Goal: Task Accomplishment & Management: Complete application form

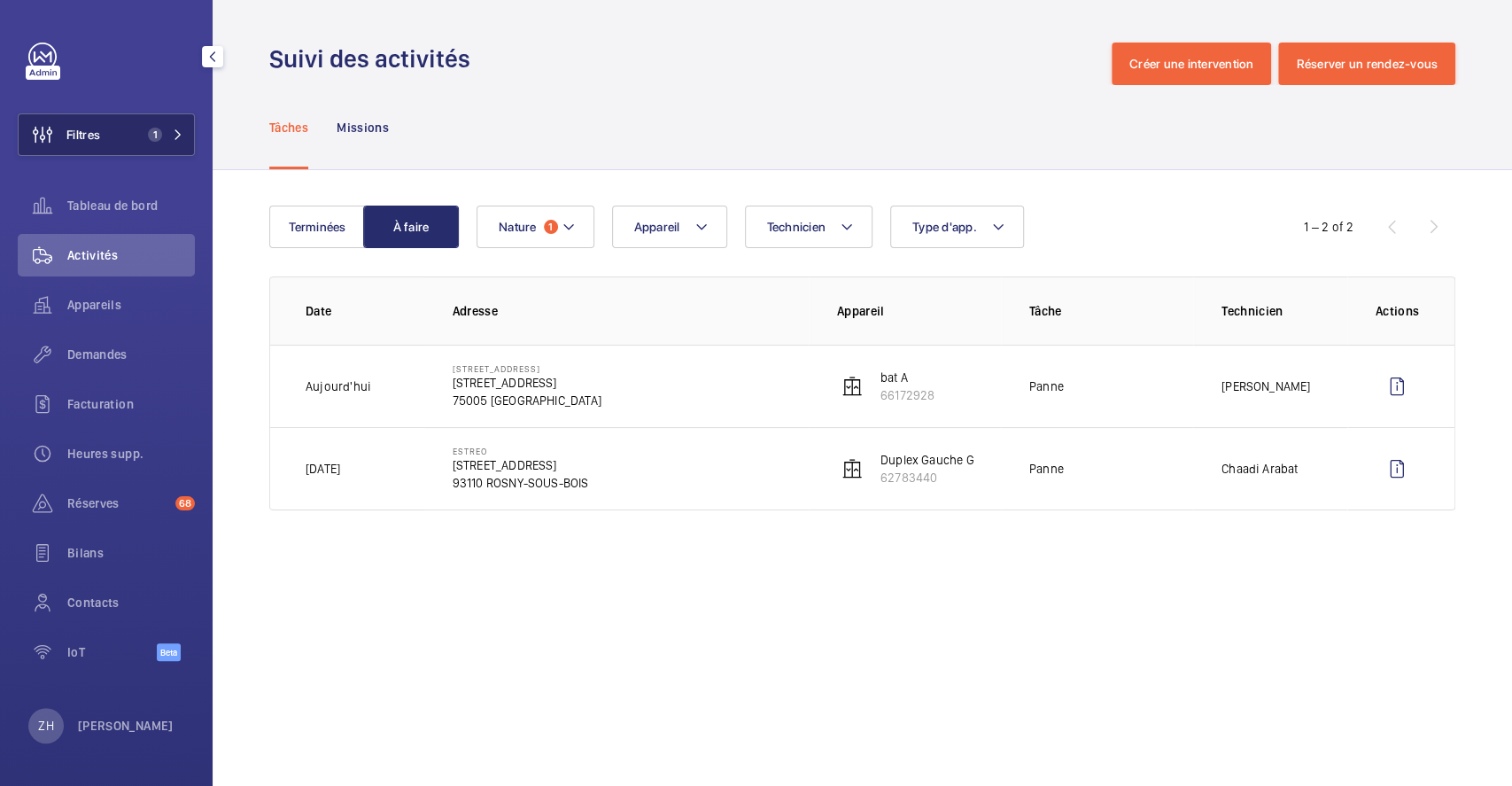
click at [102, 122] on button "Filtres 1" at bounding box center [106, 134] width 177 height 42
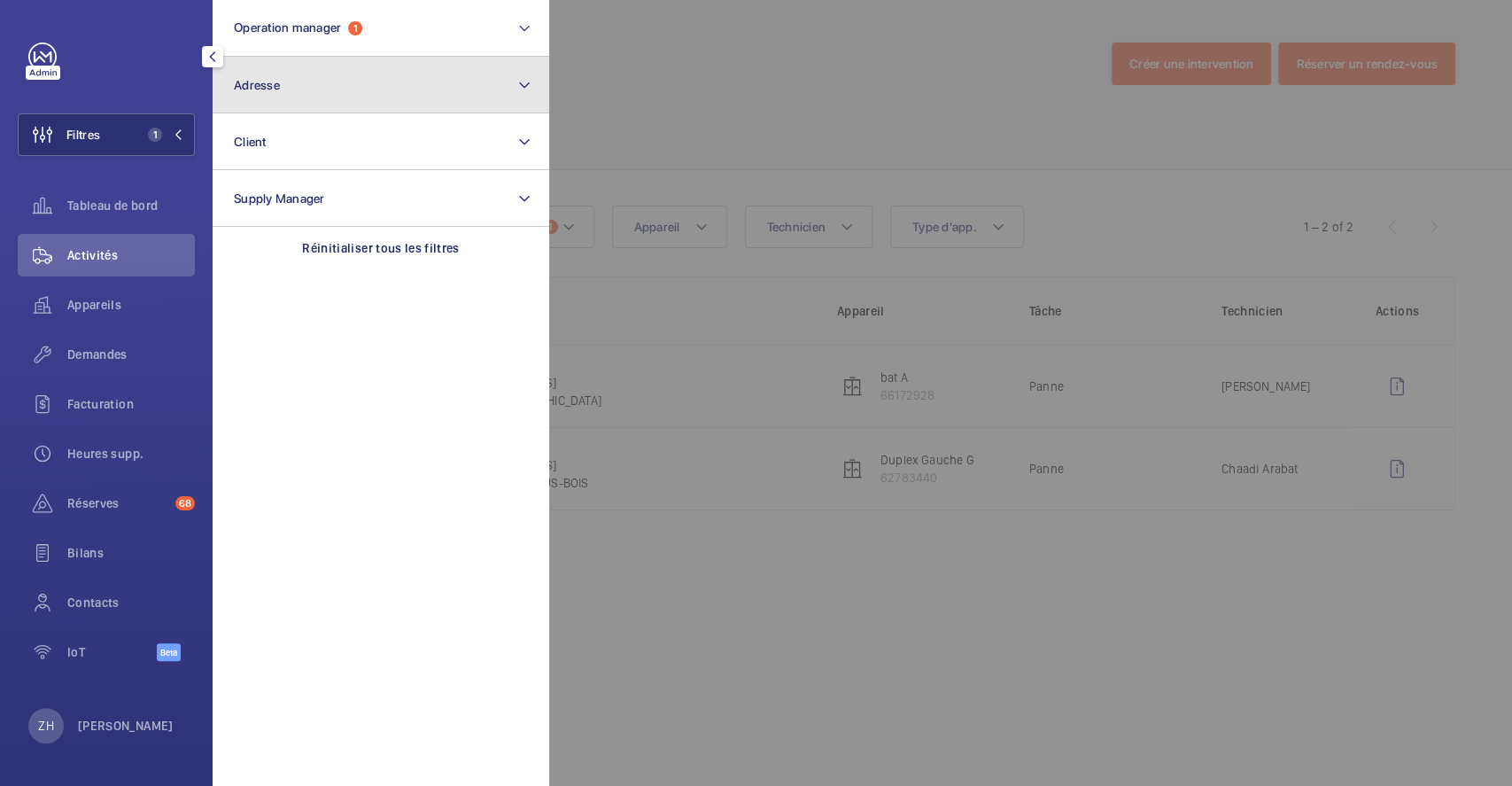
click at [345, 92] on button "Adresse" at bounding box center [380, 84] width 336 height 57
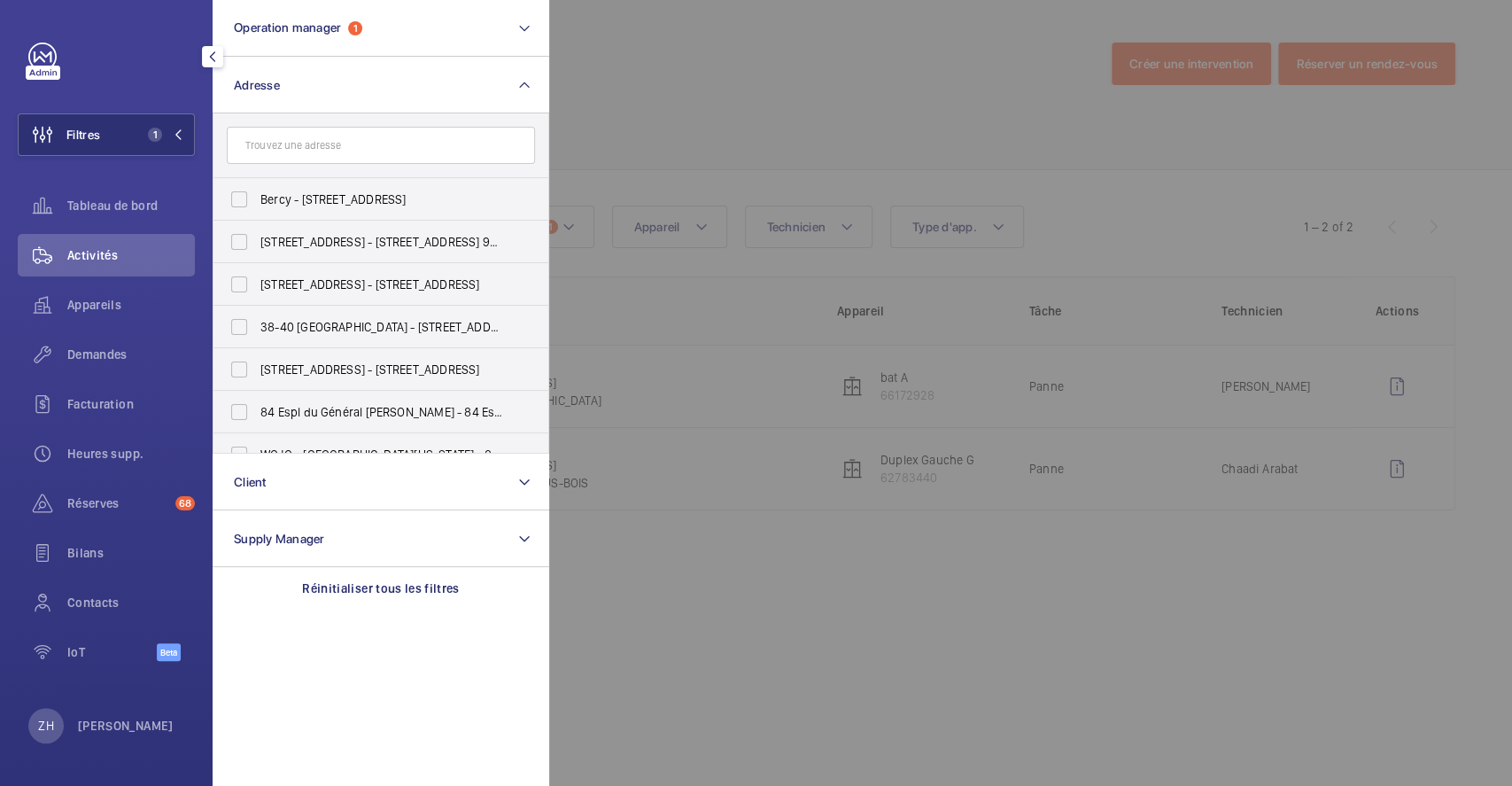
click at [300, 147] on input "text" at bounding box center [381, 144] width 308 height 37
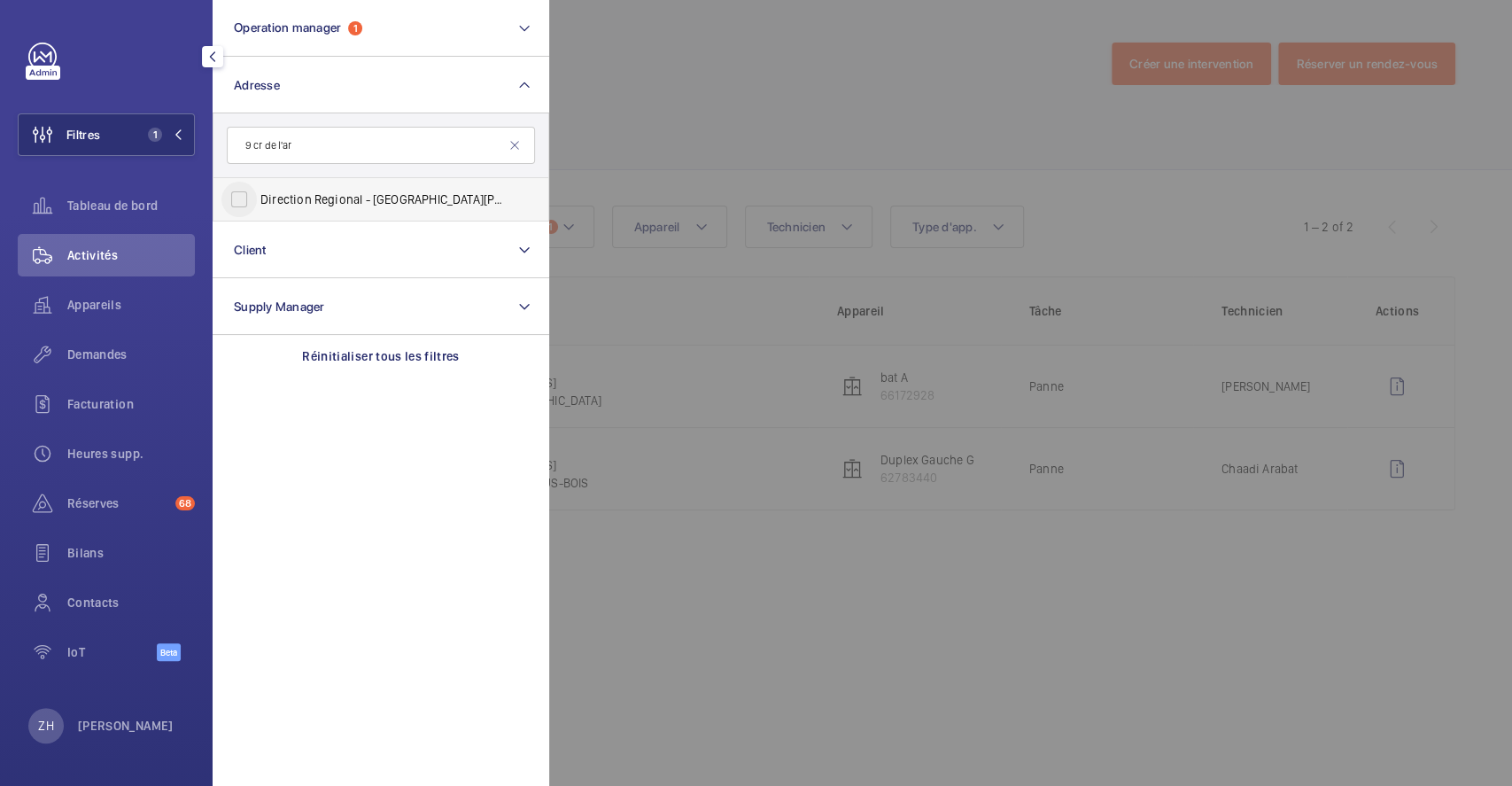
type input "9 cr de l'ar"
click at [244, 191] on input "Direction Regional - DR Paris EST - 9 Cr de l'Ar che Guédon, TORCY 77200" at bounding box center [239, 198] width 35 height 35
checkbox input "true"
click at [763, 164] on div at bounding box center [1305, 393] width 1512 height 786
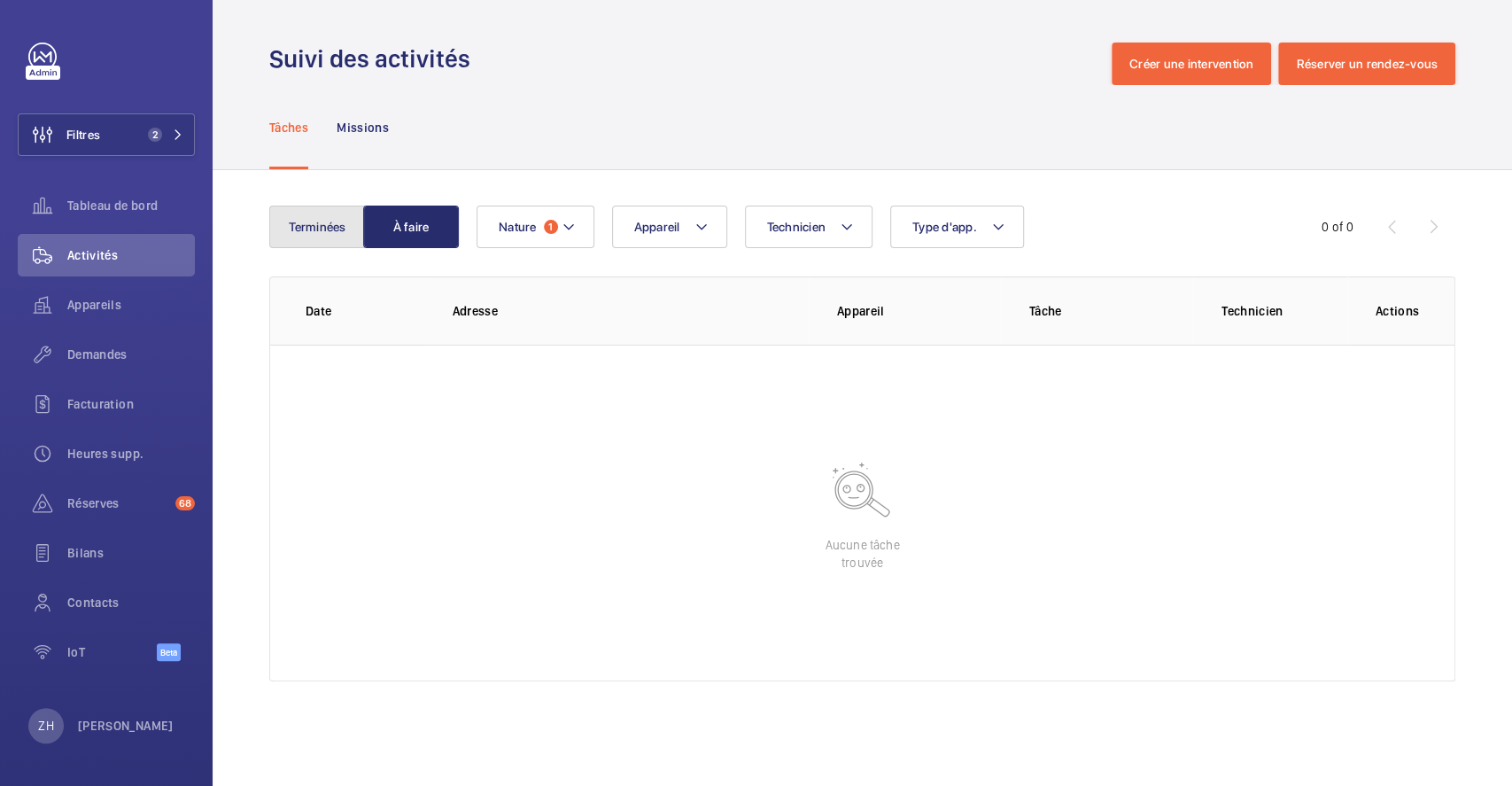
click at [311, 228] on button "Terminées" at bounding box center [317, 226] width 96 height 42
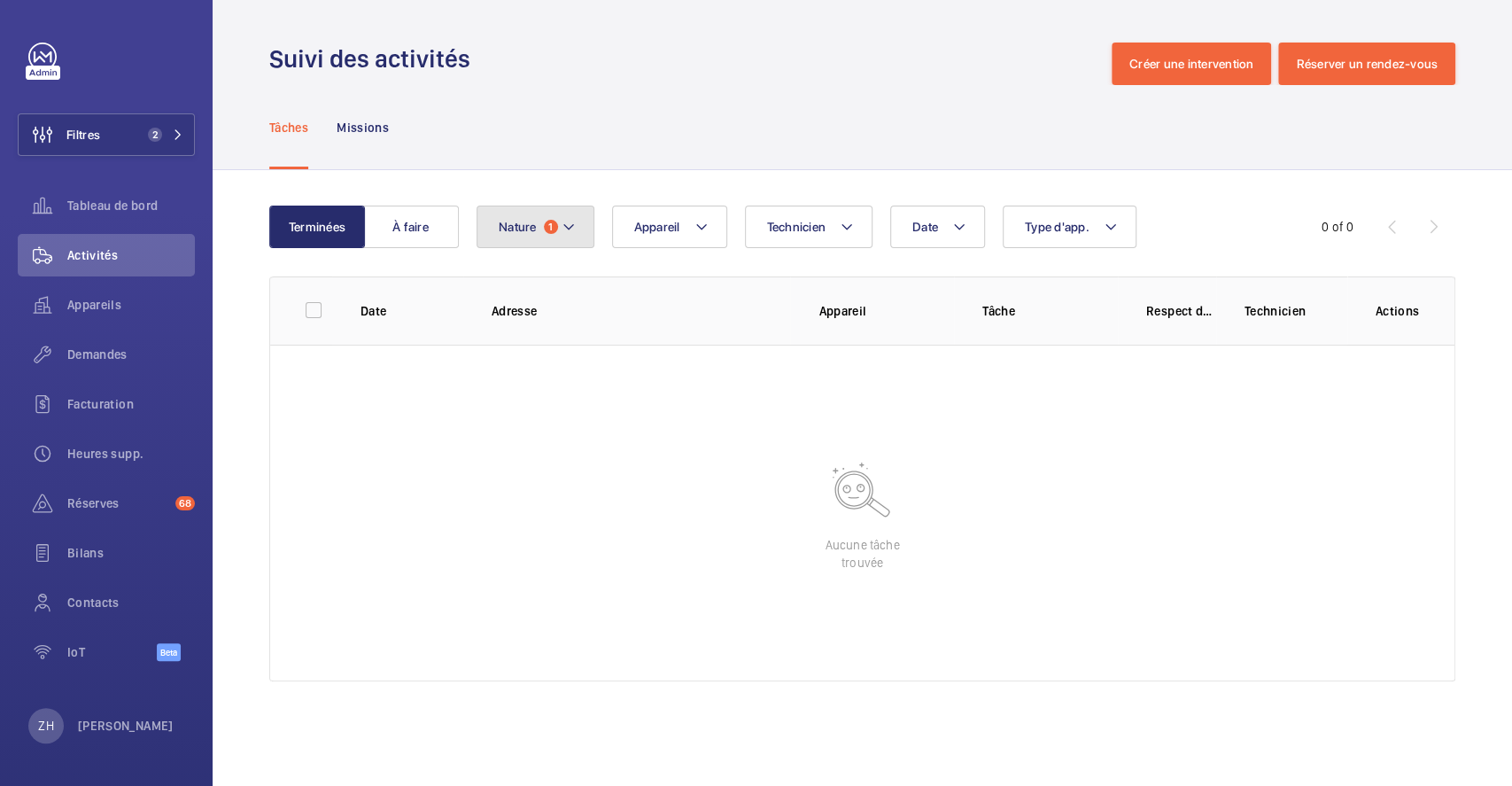
click at [568, 234] on mat-icon at bounding box center [569, 227] width 14 height 22
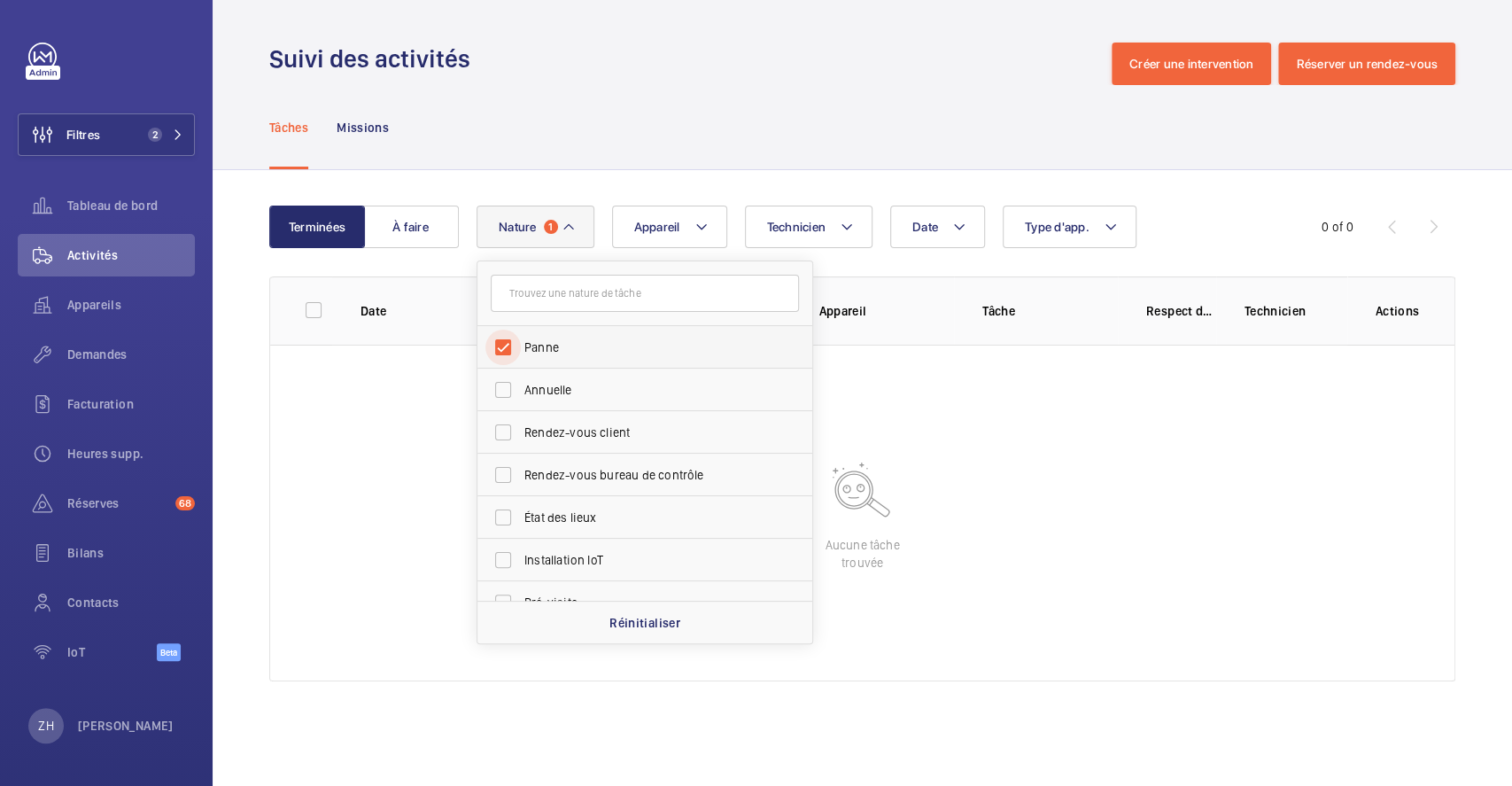
click at [509, 344] on input "Panne" at bounding box center [502, 346] width 35 height 35
checkbox input "false"
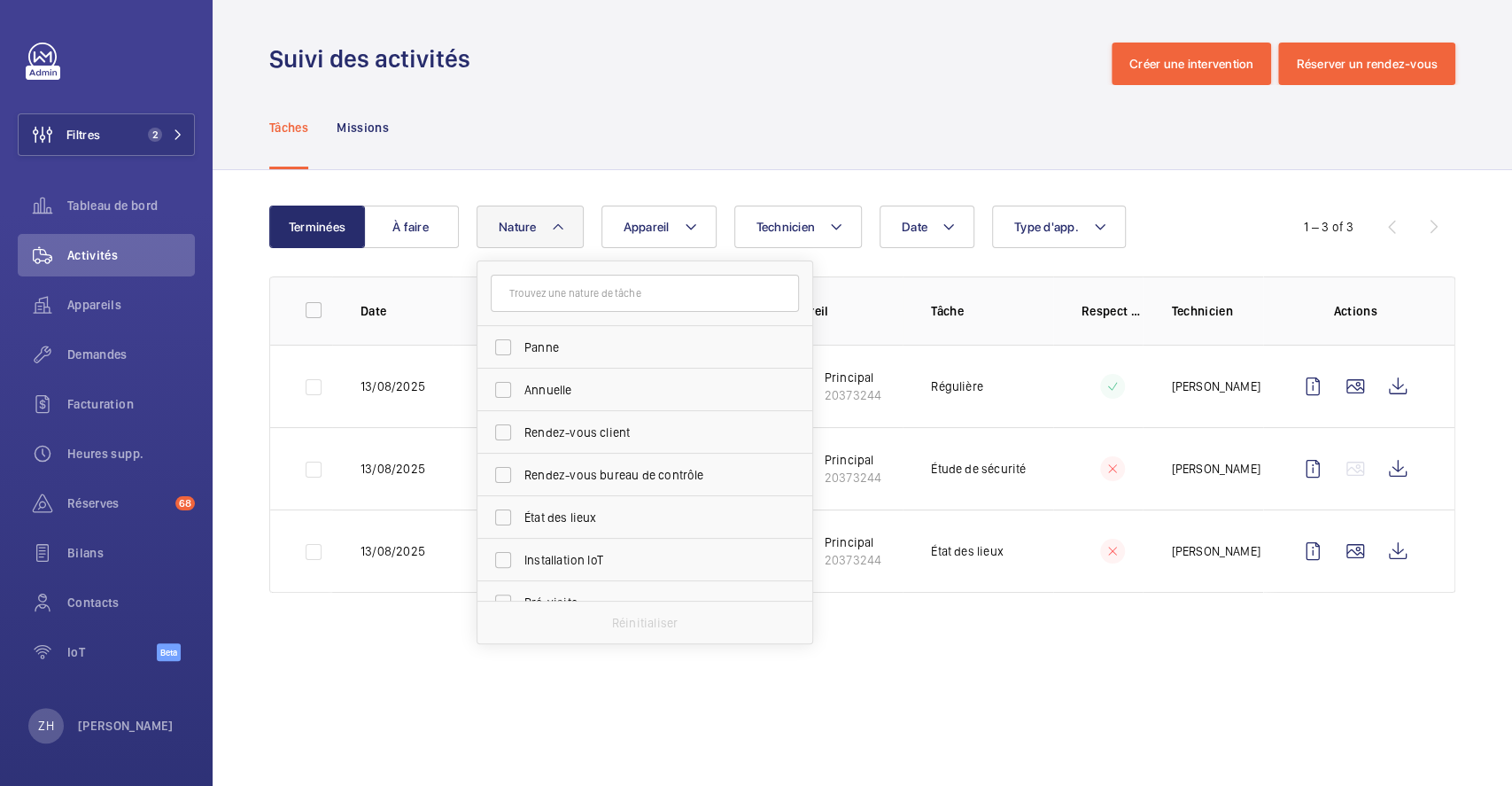
click at [708, 137] on div "Tâches Missions" at bounding box center [862, 127] width 1186 height 84
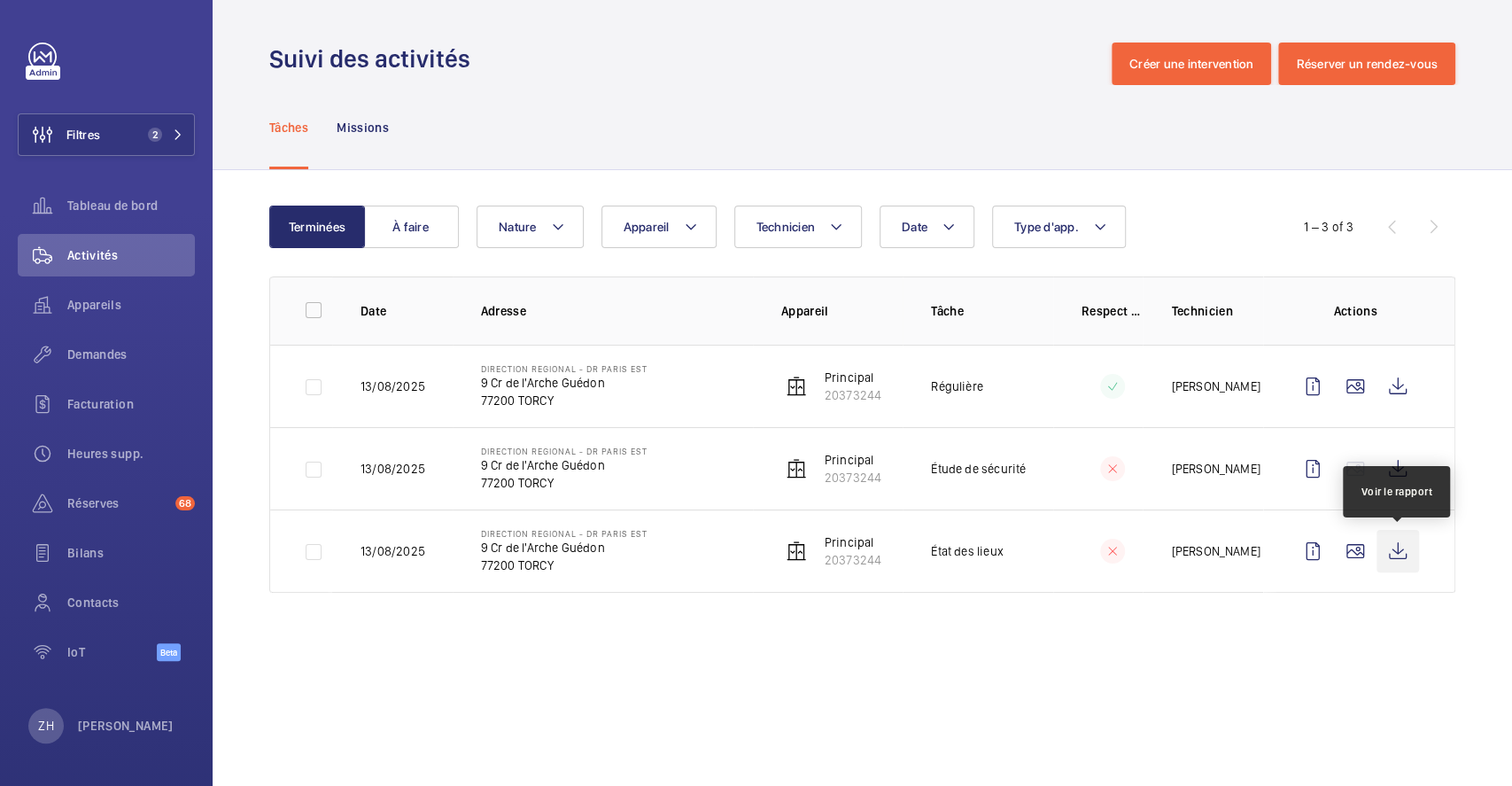
click at [1399, 550] on wm-front-icon-button at bounding box center [1396, 550] width 42 height 42
click at [119, 344] on div "Demandes" at bounding box center [106, 354] width 177 height 42
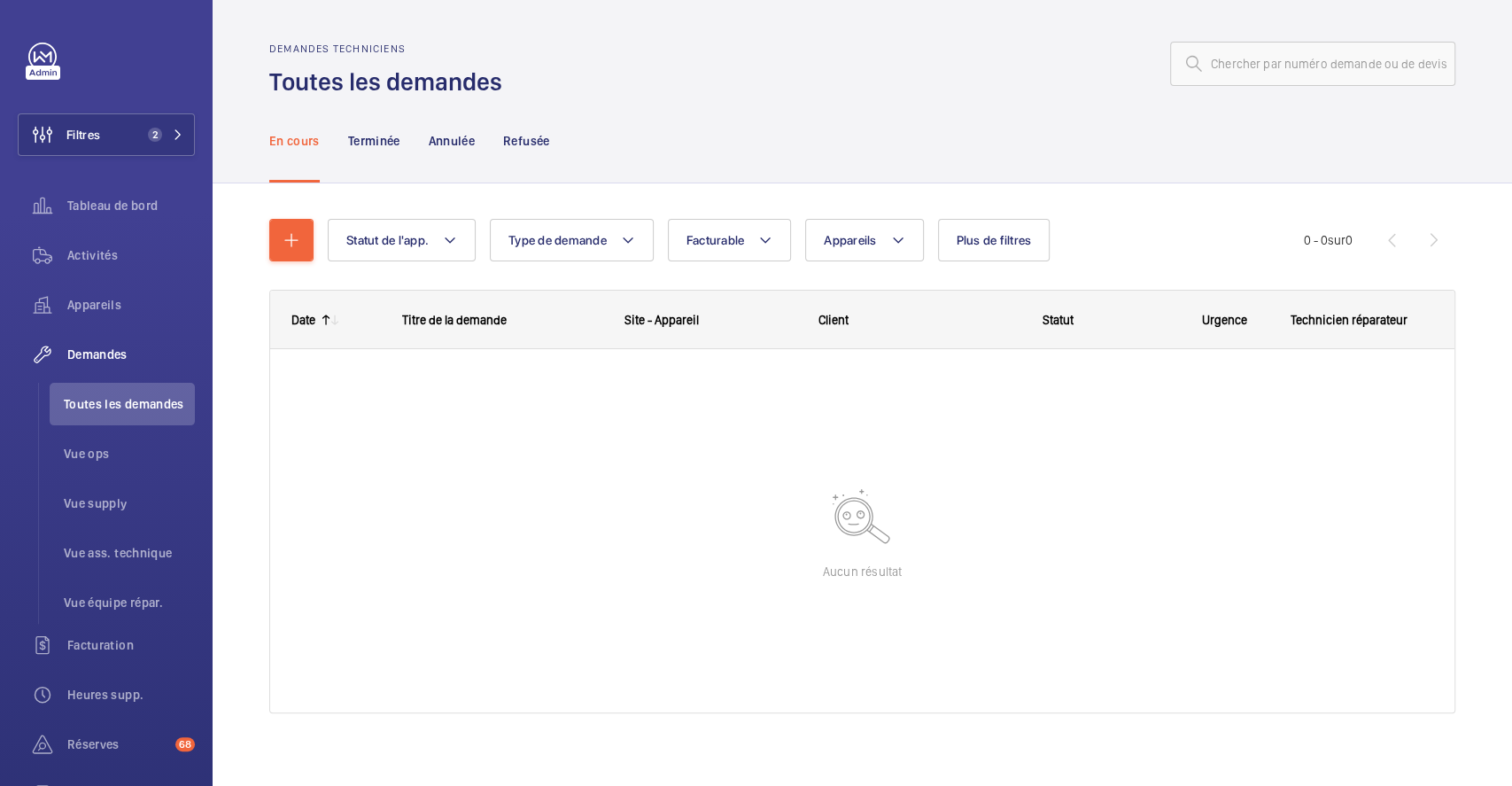
click at [317, 249] on div "Statut de l'app. Type de demande Facturable Appareils Plus de filtres Statut de…" at bounding box center [862, 240] width 1186 height 42
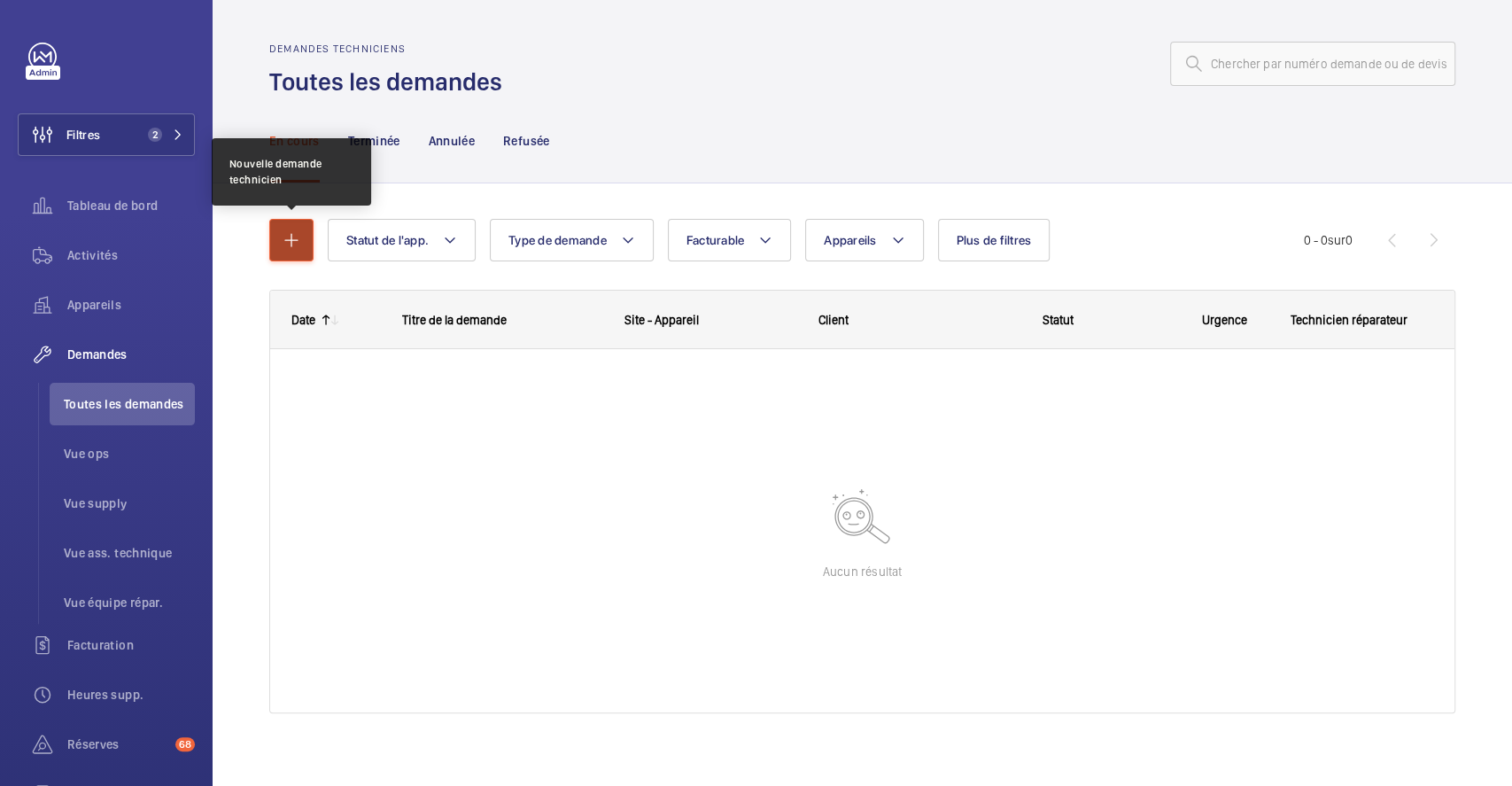
click at [303, 249] on button "button" at bounding box center [291, 240] width 44 height 42
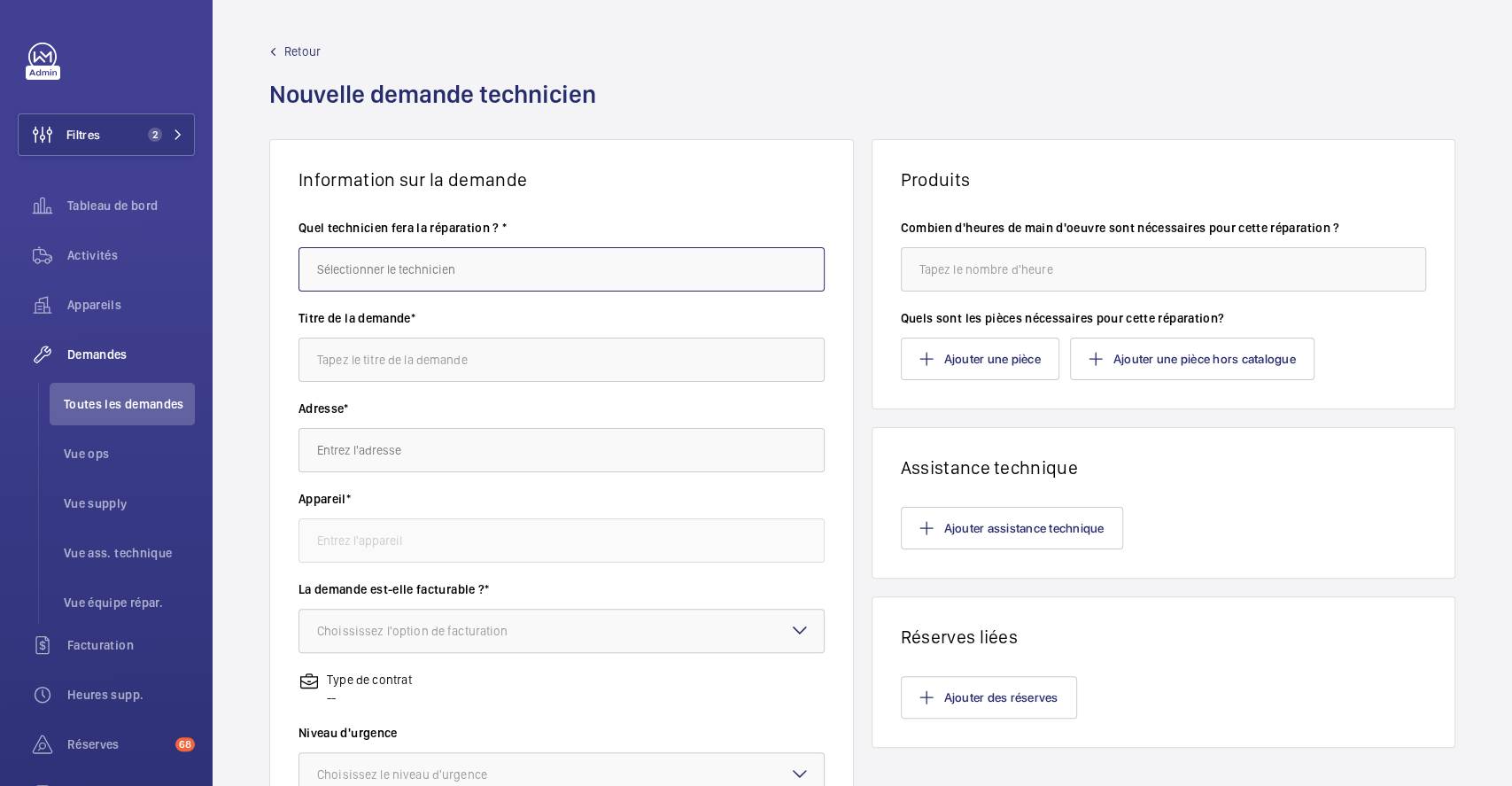
click at [427, 253] on input "text" at bounding box center [561, 268] width 526 height 44
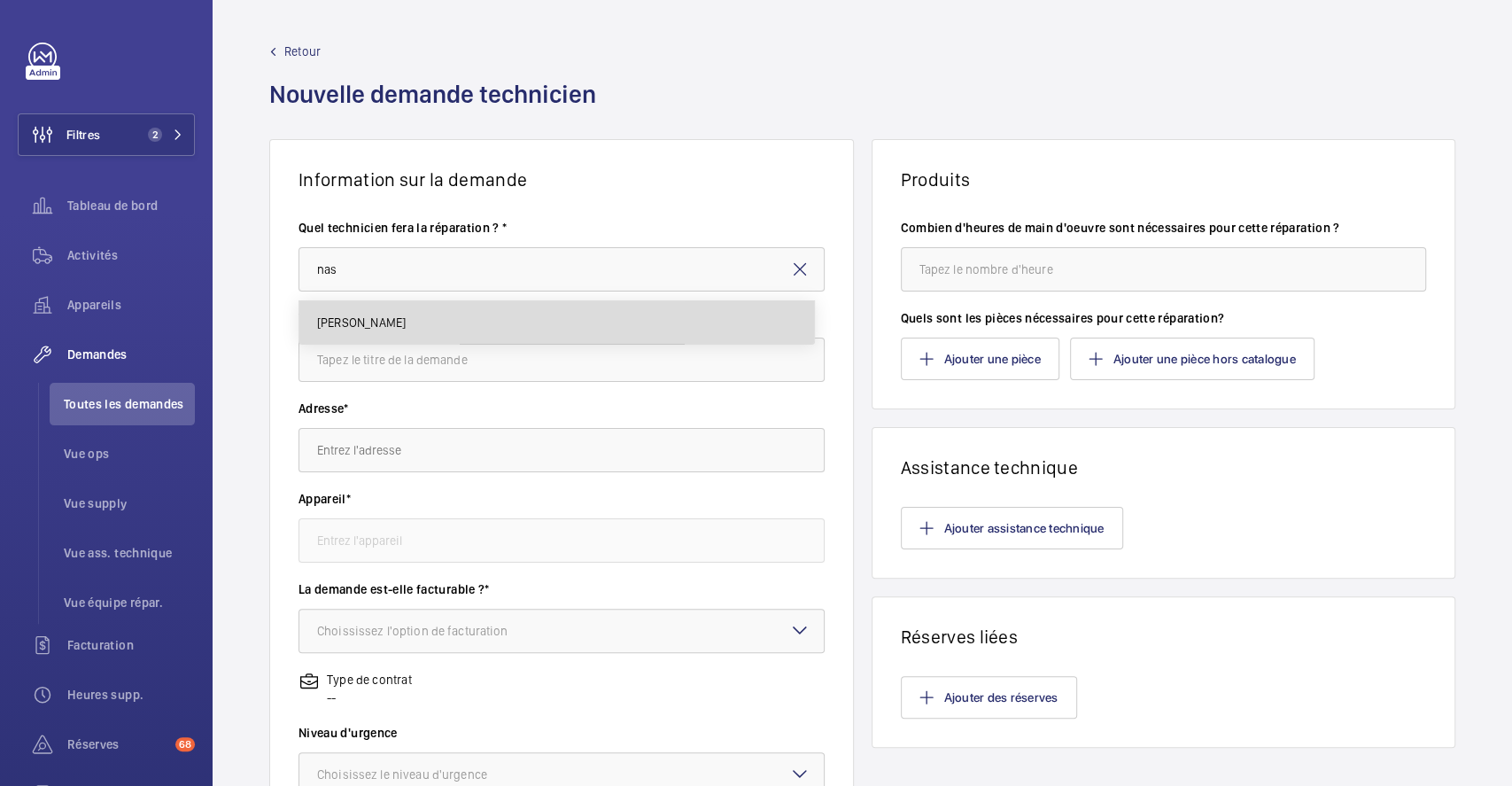
click at [412, 319] on mat-option "Nasser Saidou" at bounding box center [557, 322] width 515 height 42
type input "Nasser Saidou"
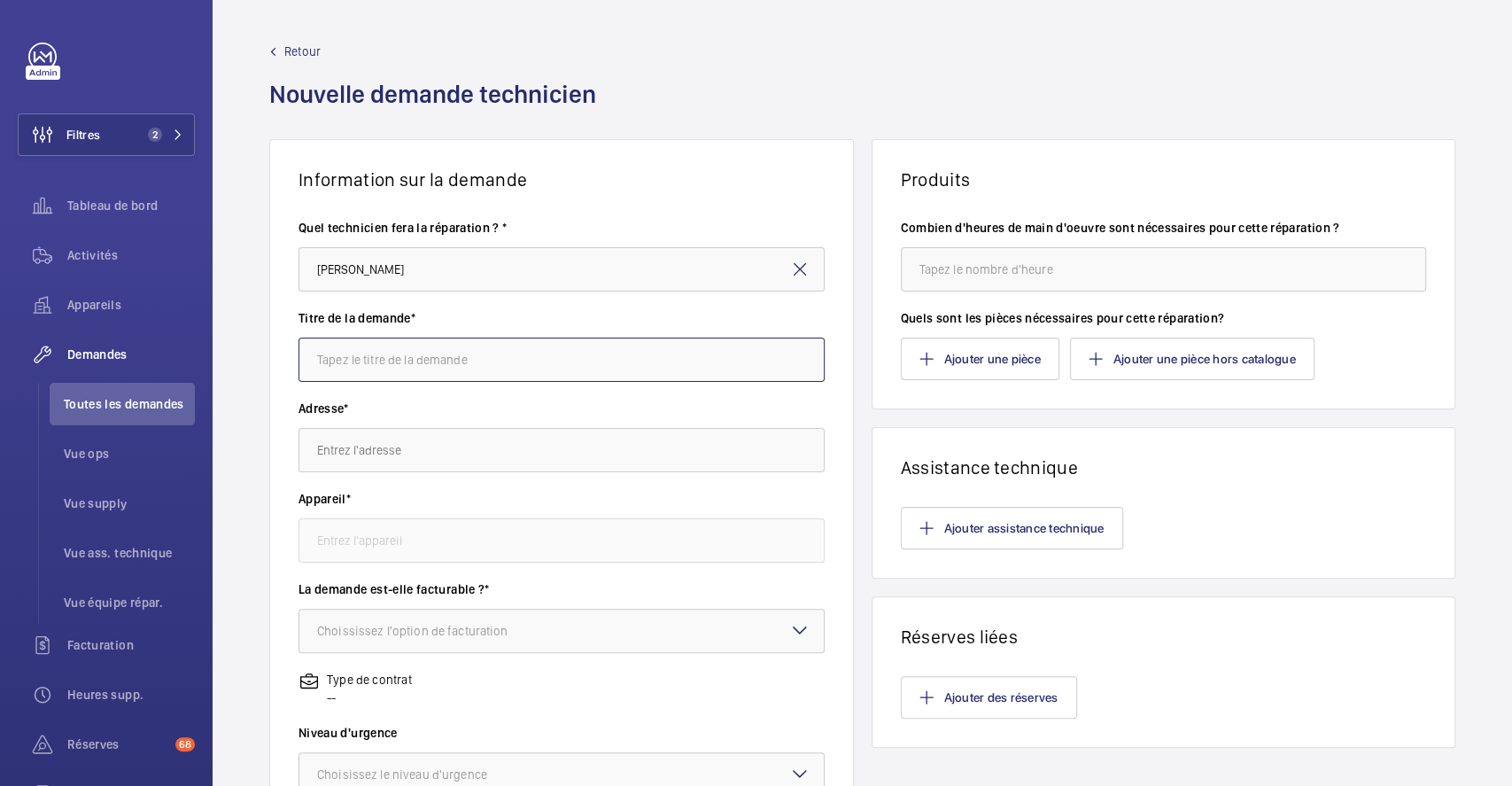
click at [429, 360] on input "text" at bounding box center [561, 359] width 526 height 44
type input "Etancheite moteur"
click at [373, 450] on input "text" at bounding box center [561, 450] width 526 height 44
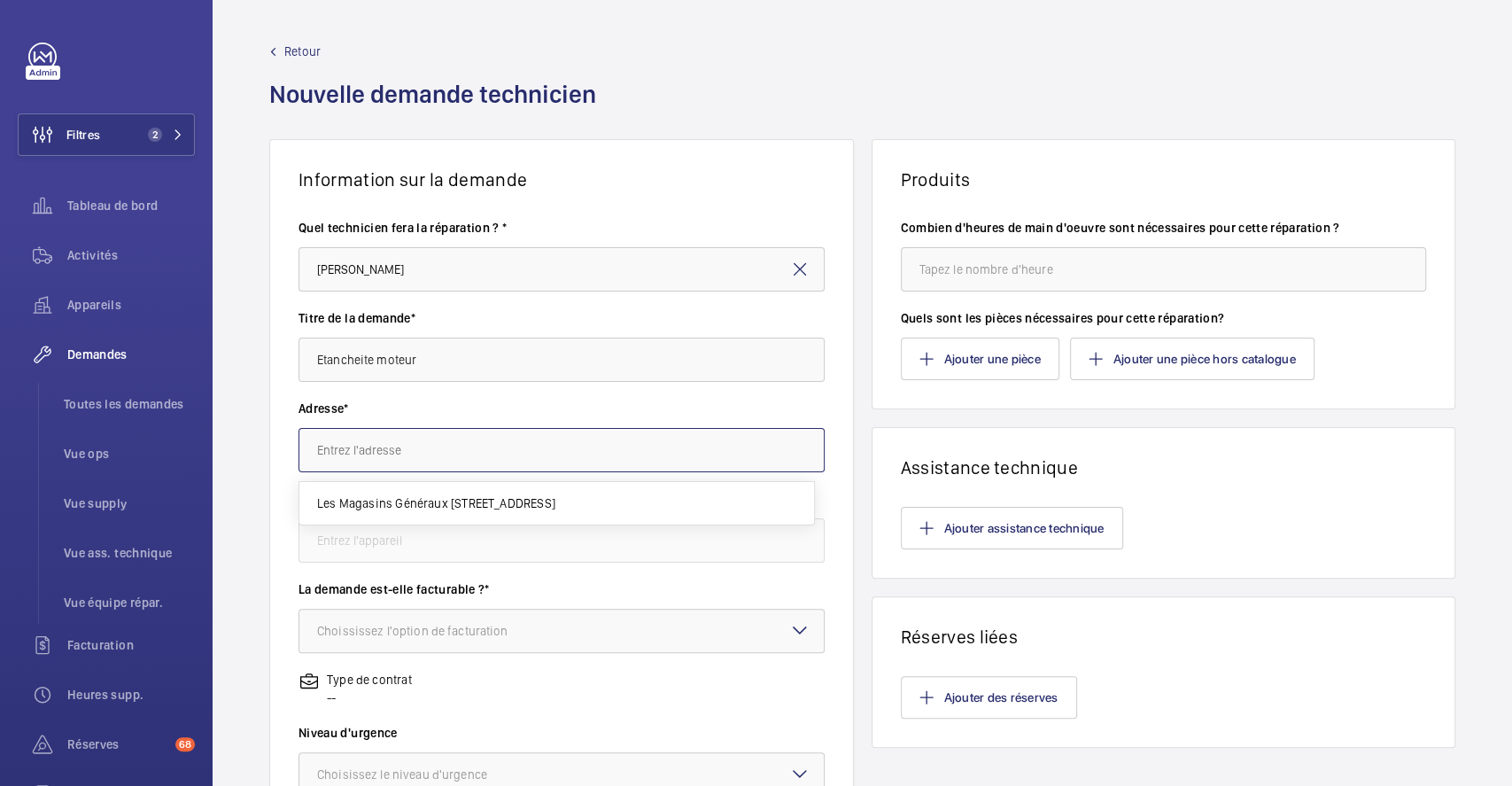
click at [477, 457] on input "text" at bounding box center [561, 450] width 526 height 44
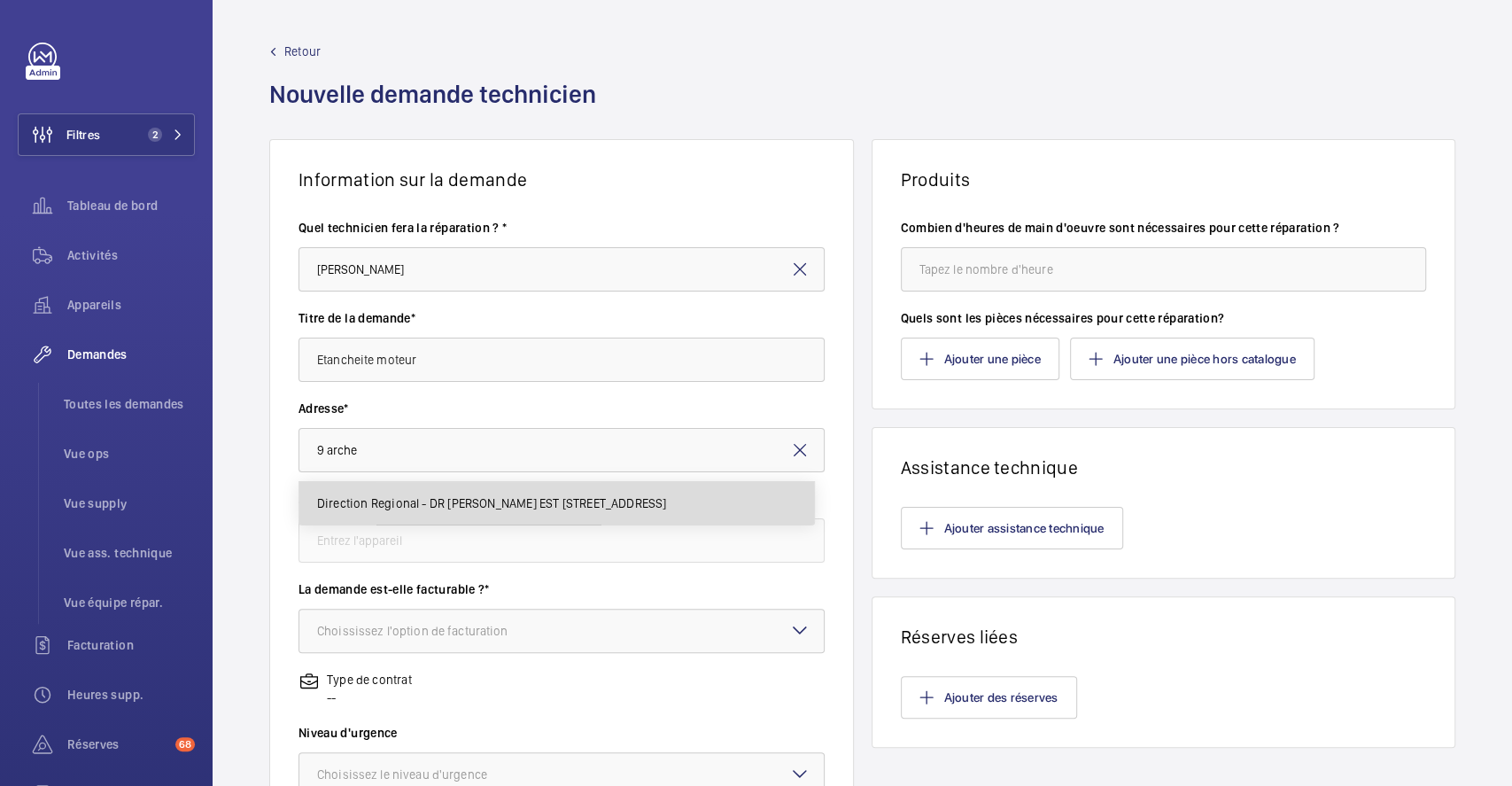
click at [482, 502] on span "Direction Regional - DR Paris EST 9 Cr de l'Arche Guédon, 77200 TORCY" at bounding box center [491, 503] width 350 height 18
type input "Direction Regional - DR Paris EST 9 Cr de l'Arche Guédon, 77200 TORCY"
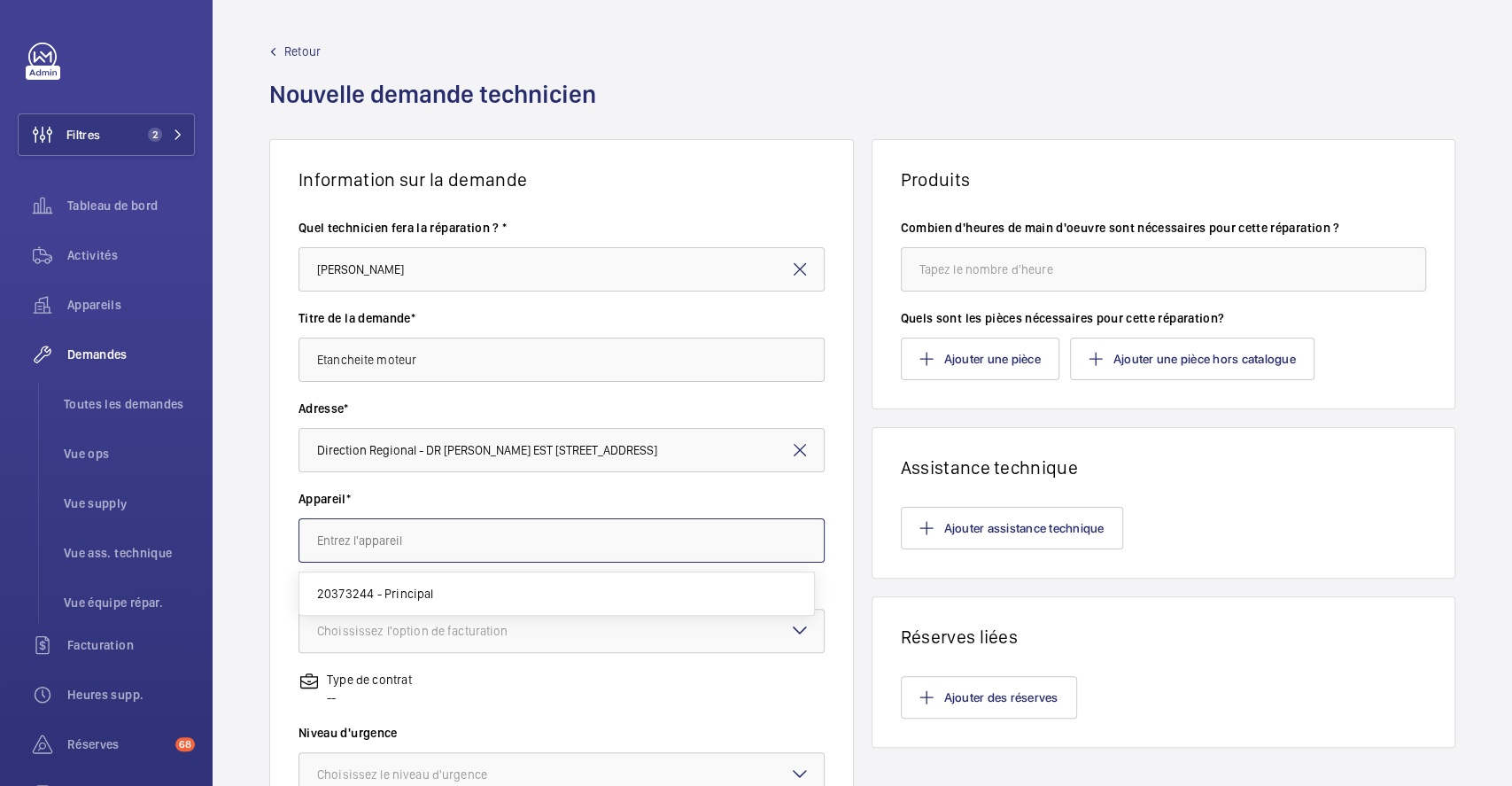
click at [430, 544] on input "text" at bounding box center [561, 540] width 526 height 44
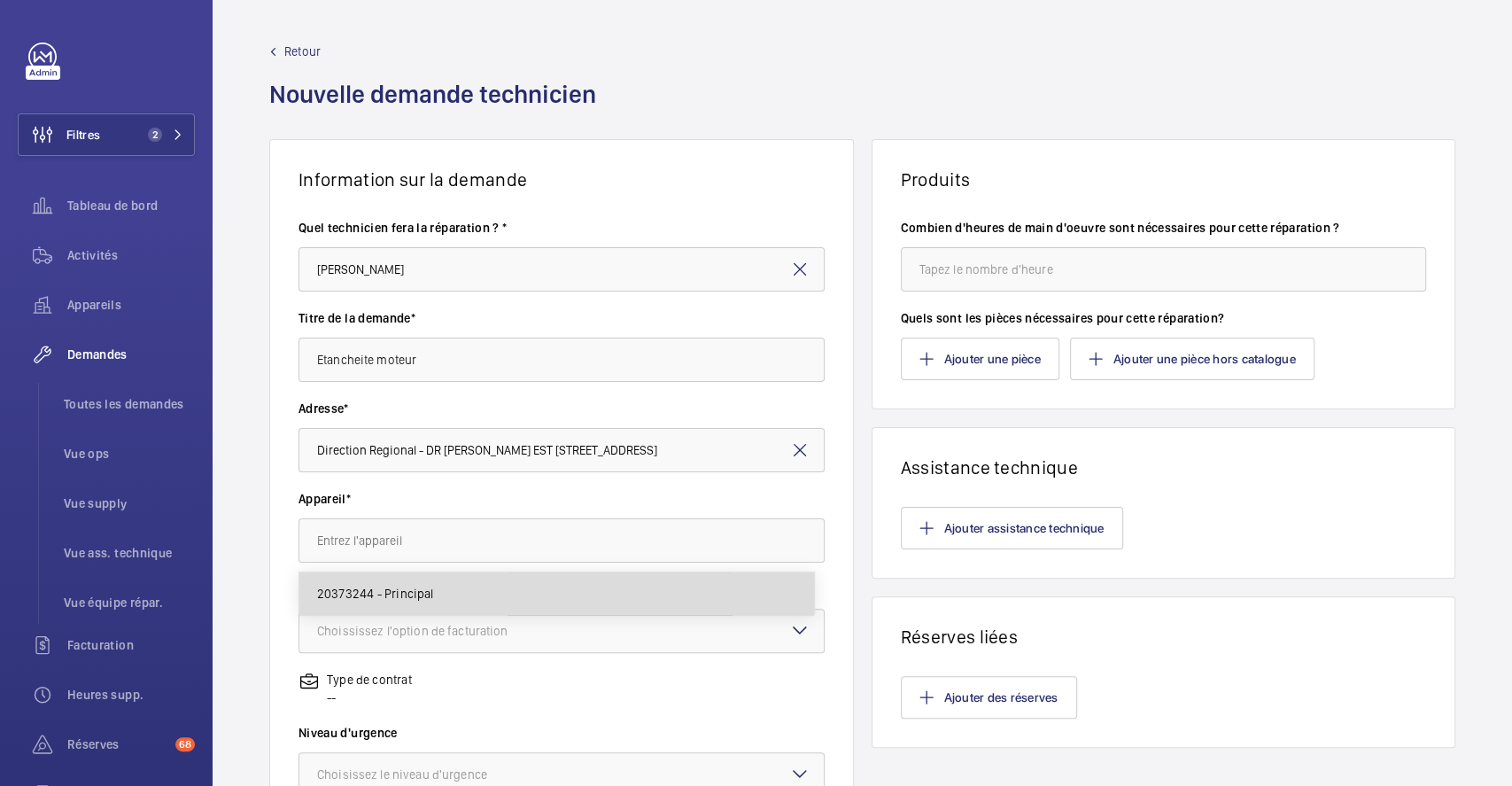
click at [436, 592] on mat-option "20373244 - Principal" at bounding box center [557, 593] width 515 height 42
type input "20373244 - Principal"
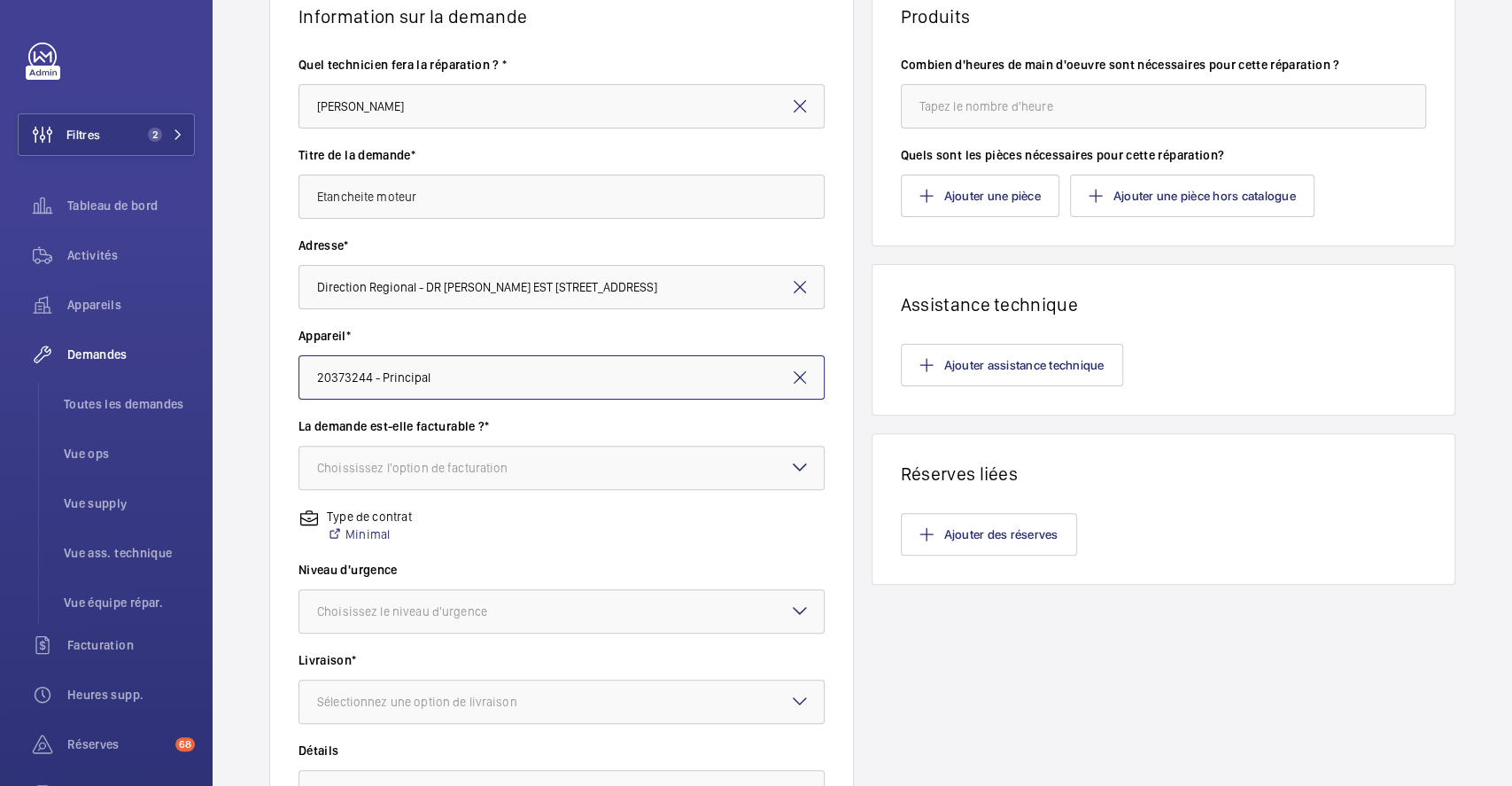
scroll to position [236, 0]
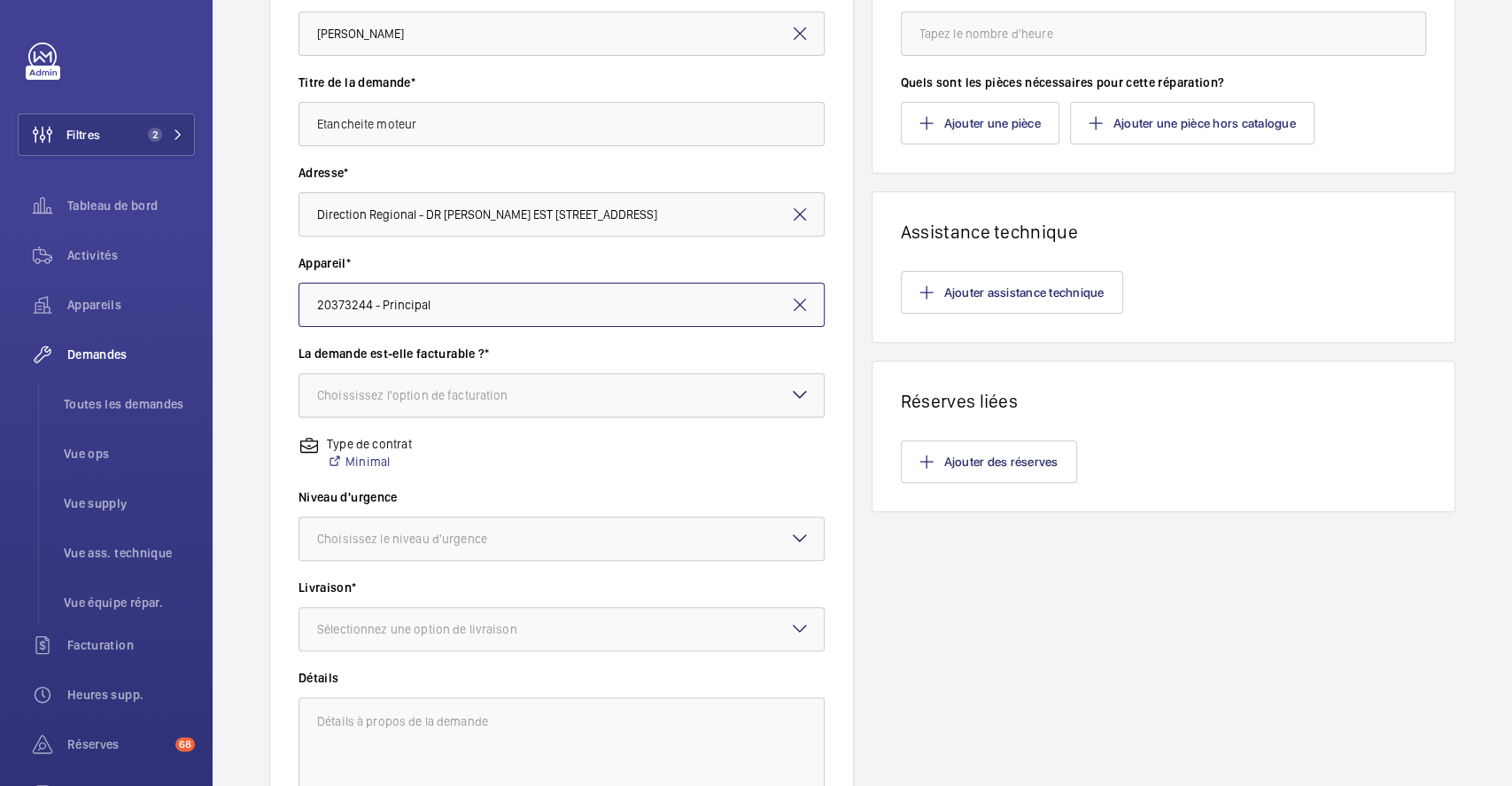
click at [605, 409] on div at bounding box center [561, 395] width 525 height 42
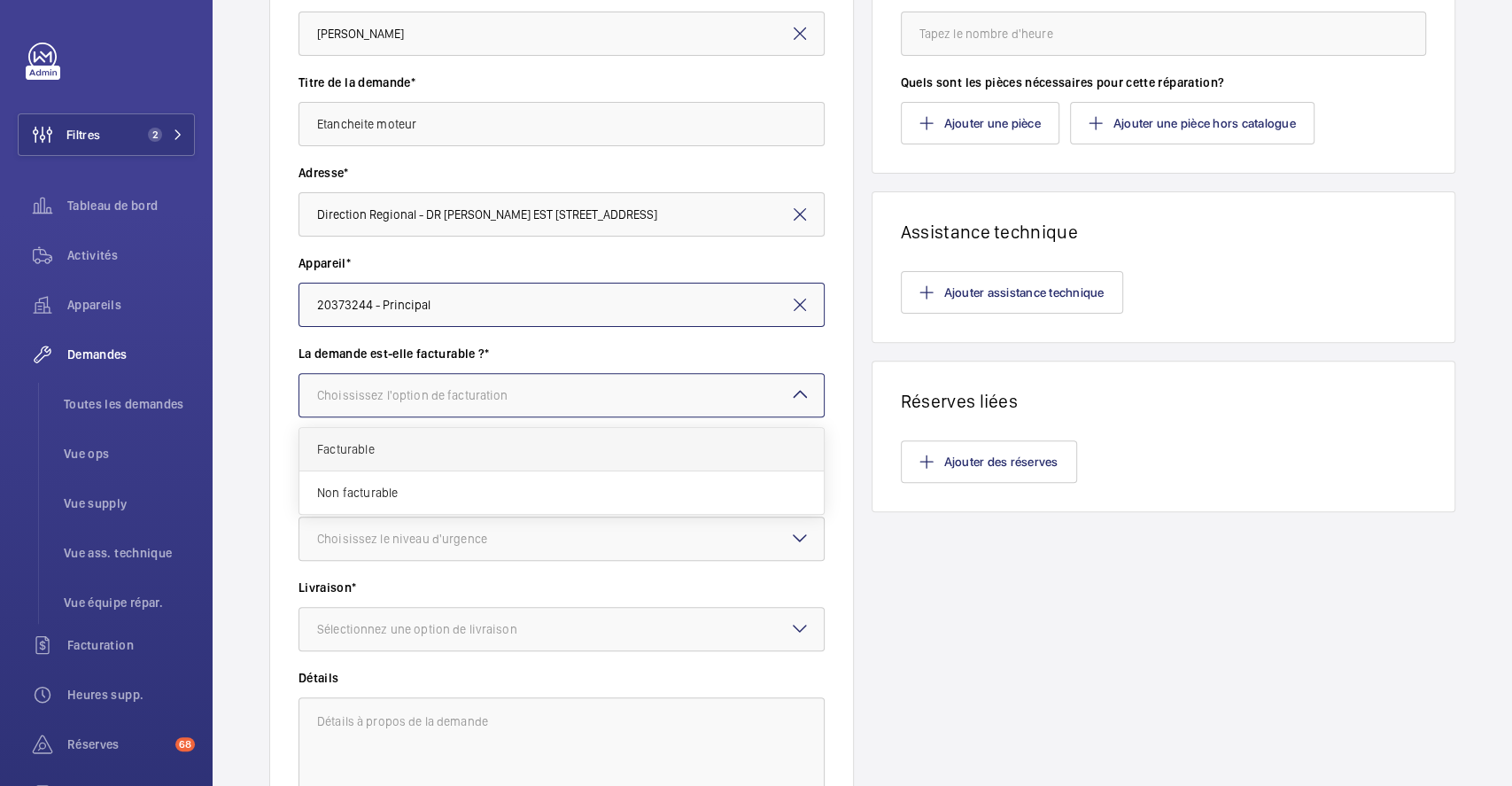
click at [528, 443] on span "Facturable" at bounding box center [560, 450] width 489 height 18
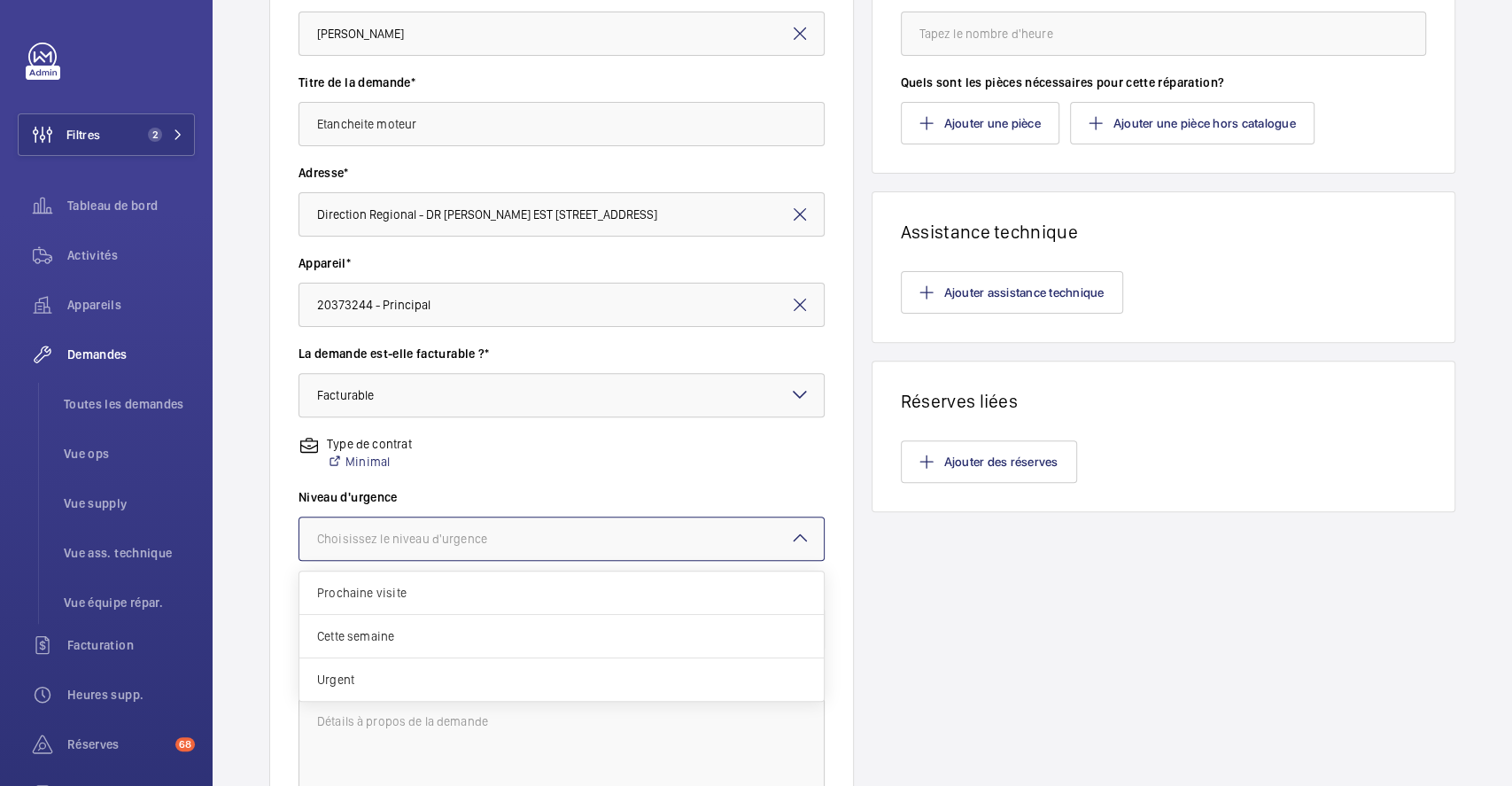
click at [796, 534] on mat-icon at bounding box center [800, 538] width 22 height 22
click at [520, 677] on span "Urgent" at bounding box center [560, 679] width 489 height 18
click at [569, 632] on div at bounding box center [561, 628] width 525 height 42
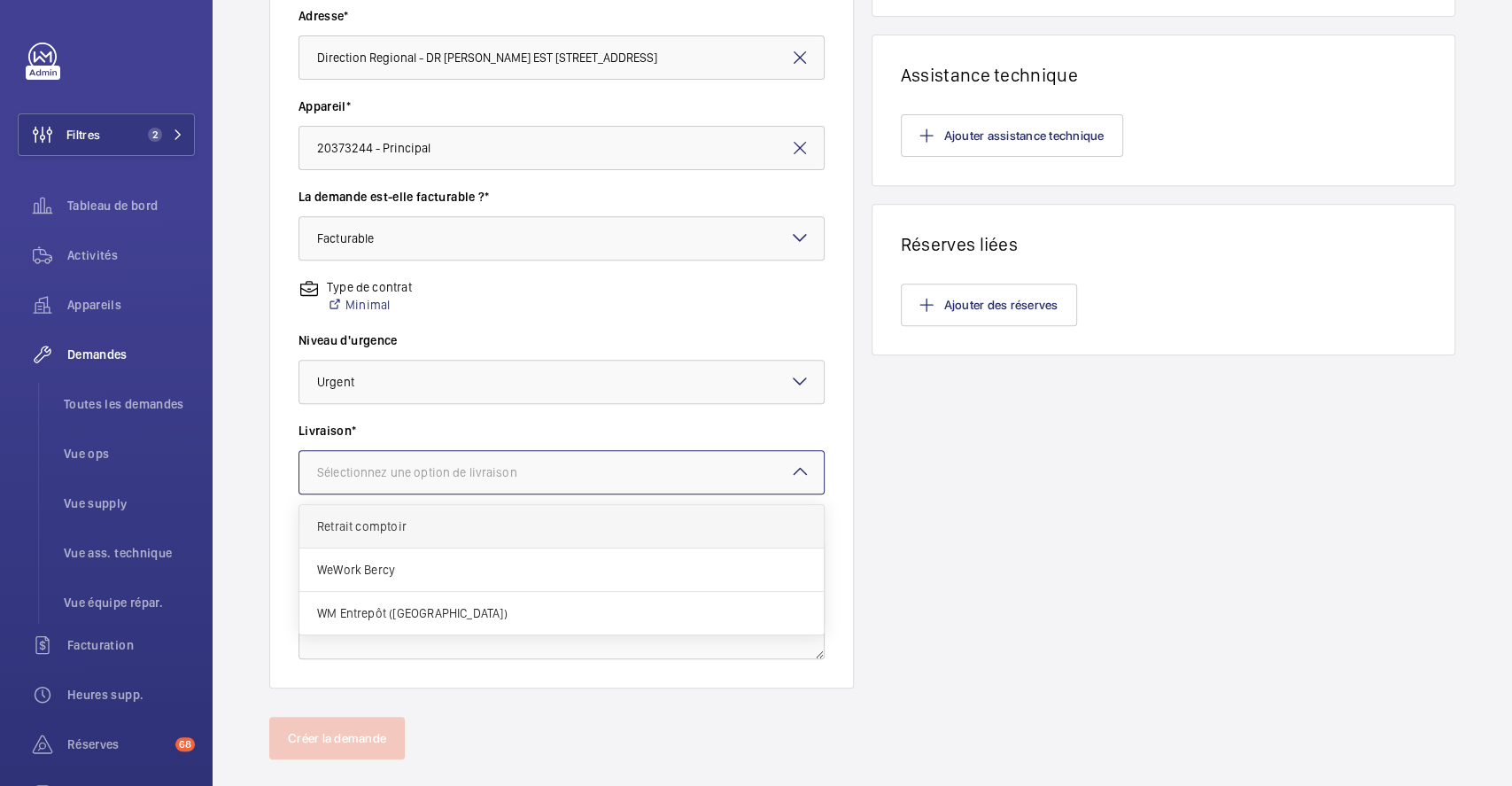
scroll to position [422, 0]
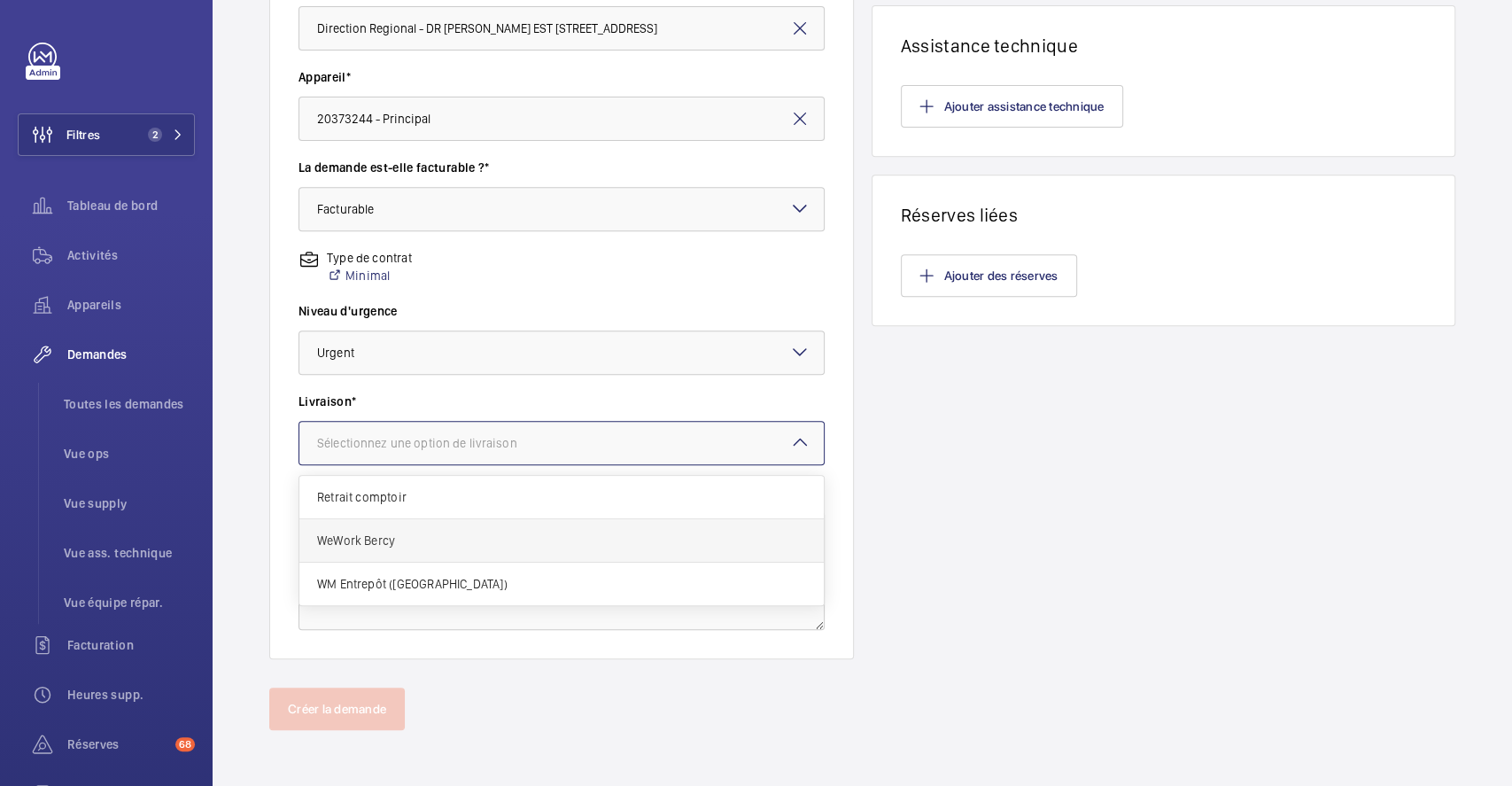
click at [506, 546] on span "WeWork Bercy" at bounding box center [560, 540] width 489 height 18
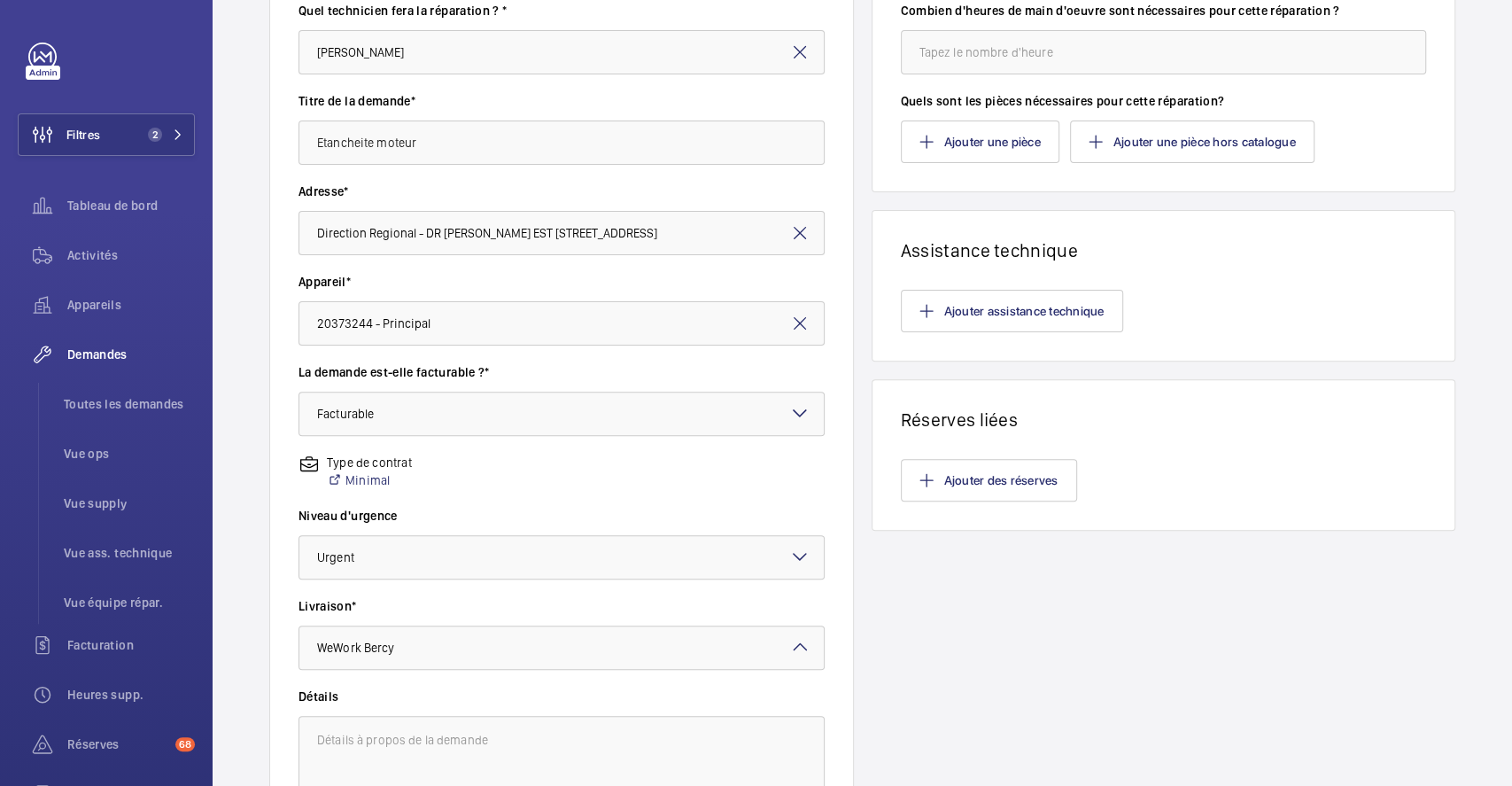
scroll to position [0, 0]
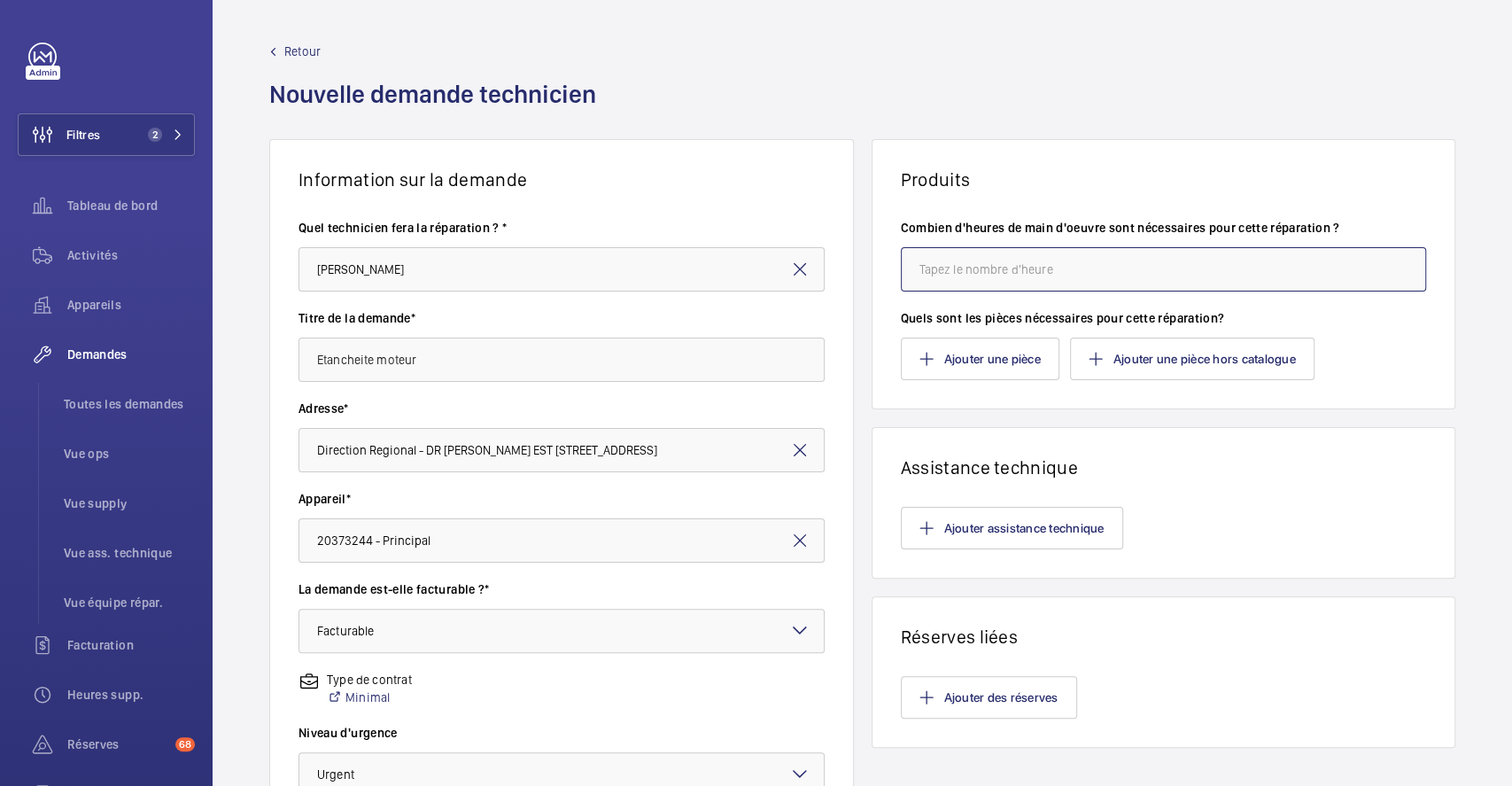
click at [1024, 259] on input "number" at bounding box center [1163, 268] width 526 height 44
type input "8"
click at [1012, 356] on button "Ajouter une pièce" at bounding box center [979, 358] width 159 height 42
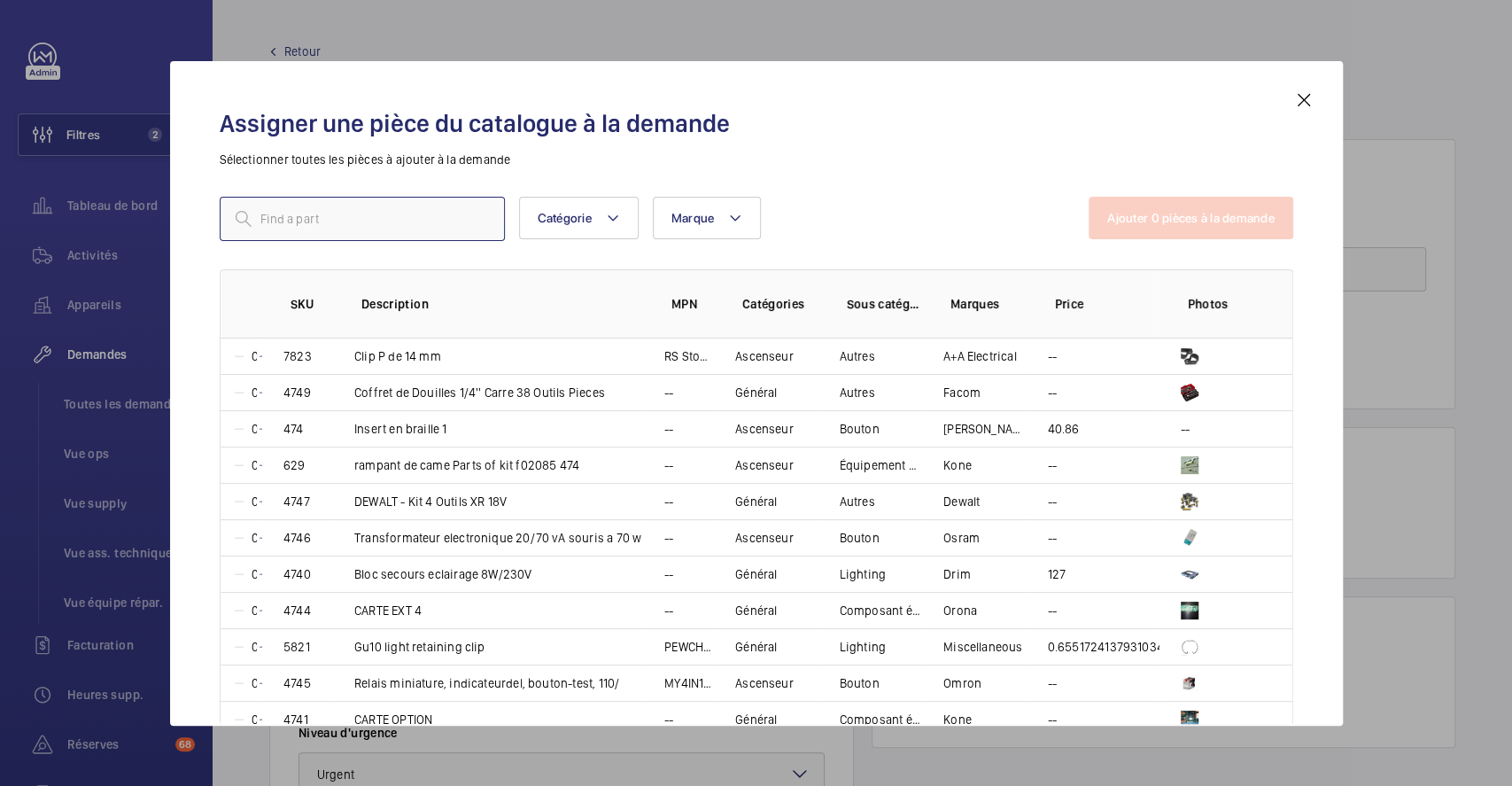
click at [284, 223] on input "text" at bounding box center [362, 218] width 285 height 44
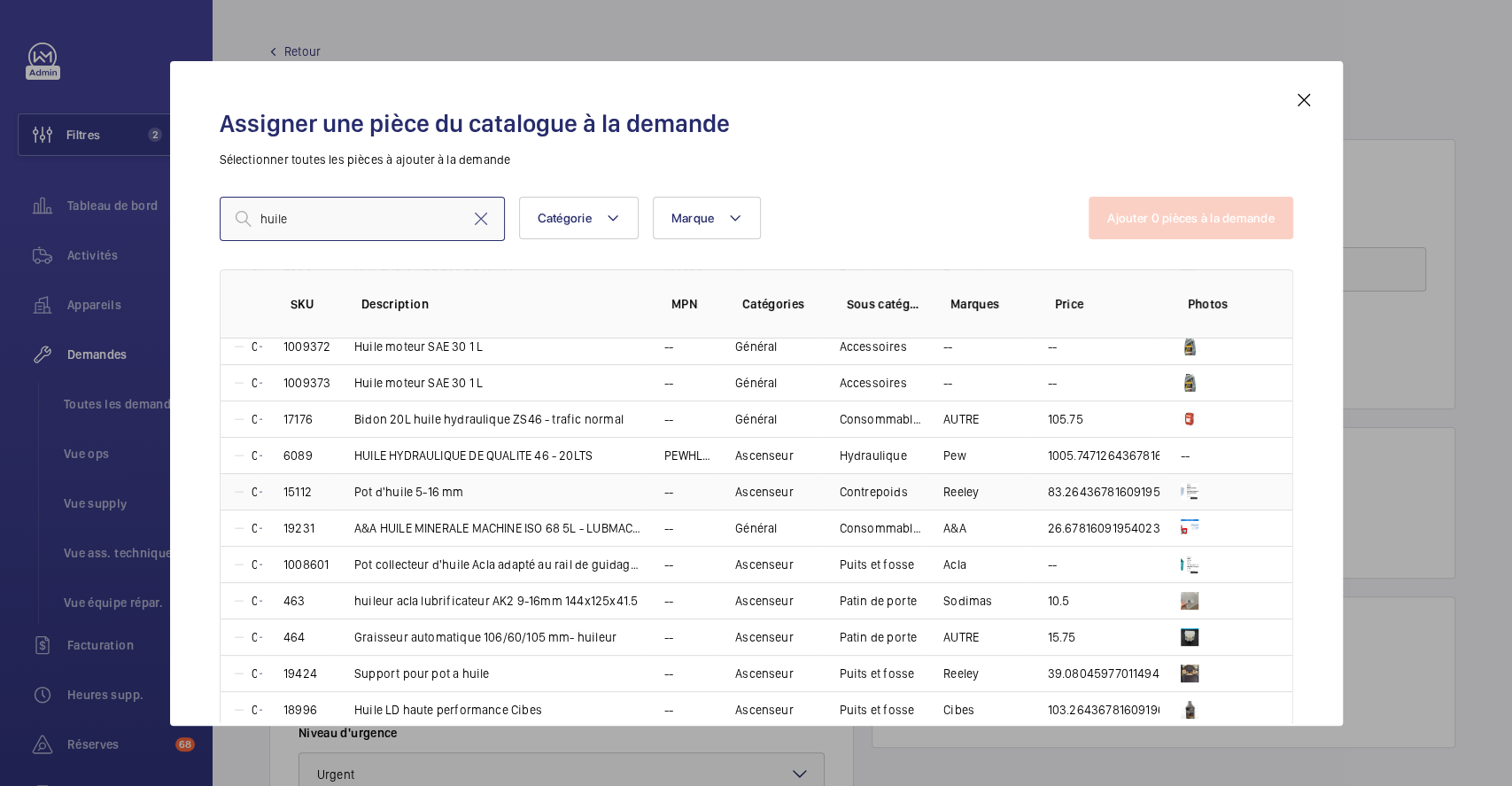
scroll to position [118, 0]
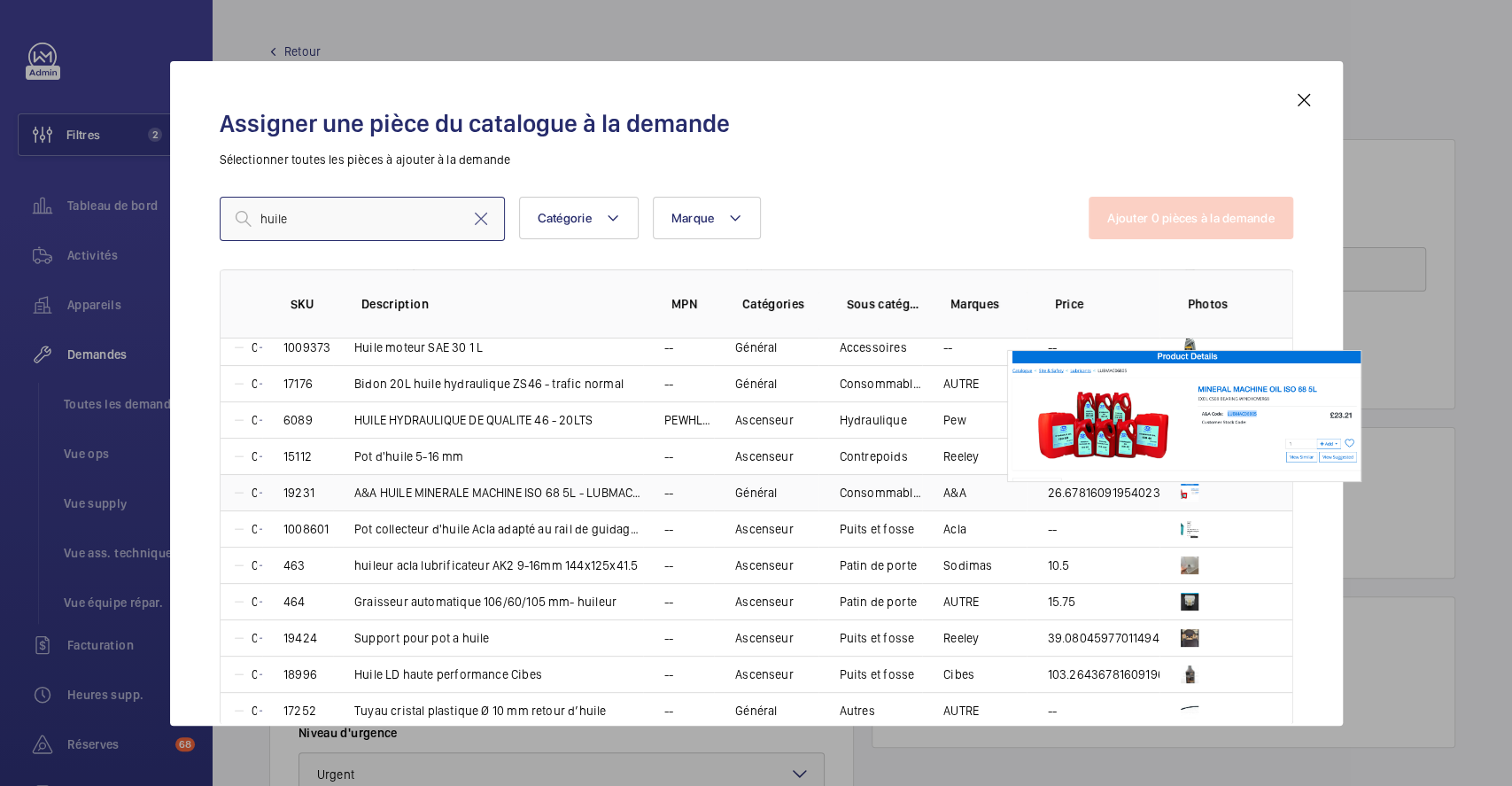
type input "huile"
click at [1180, 487] on img at bounding box center [1189, 493] width 18 height 18
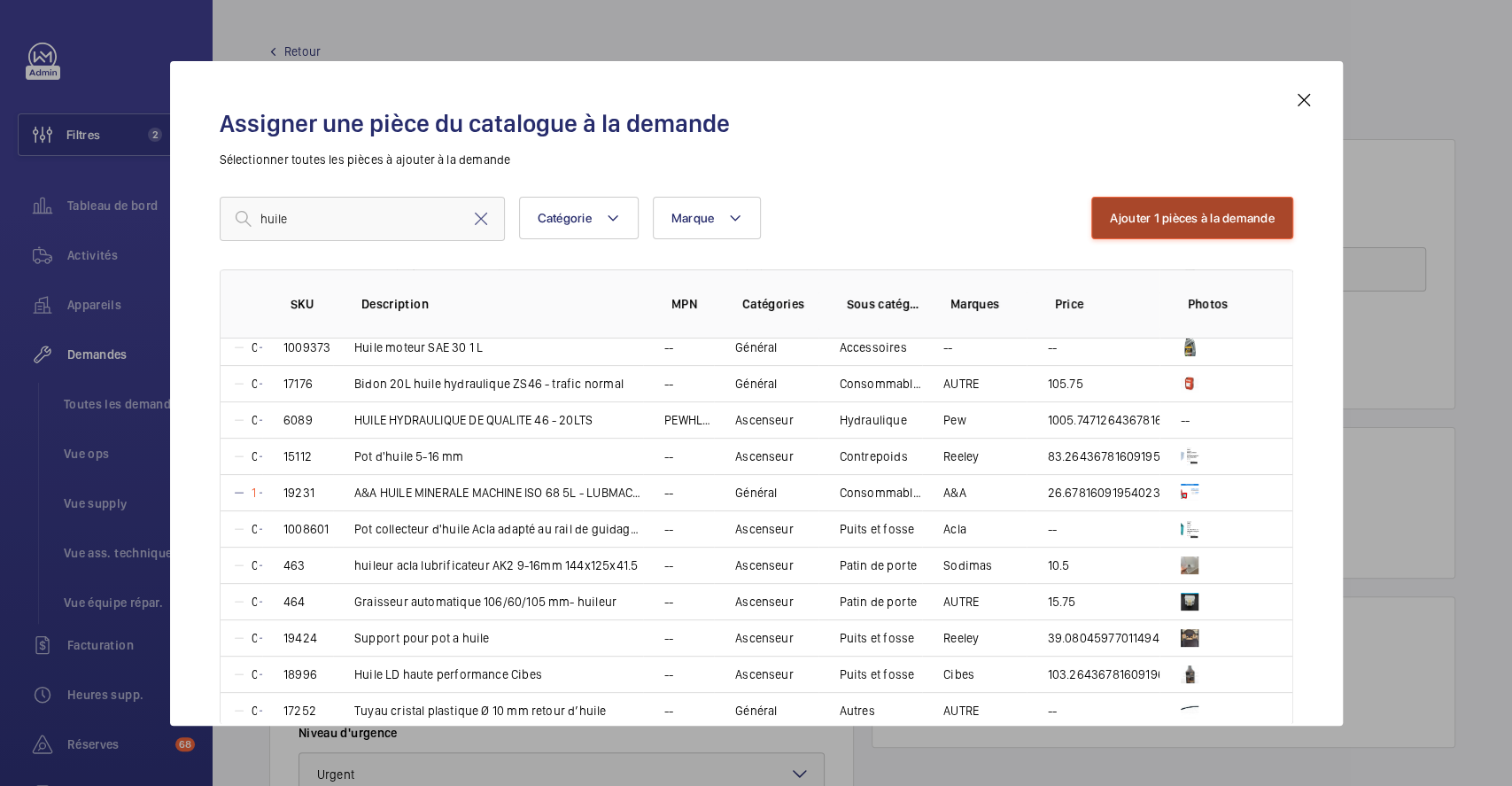
click at [1224, 214] on button "Ajouter 1 pièces à la demande" at bounding box center [1192, 217] width 201 height 42
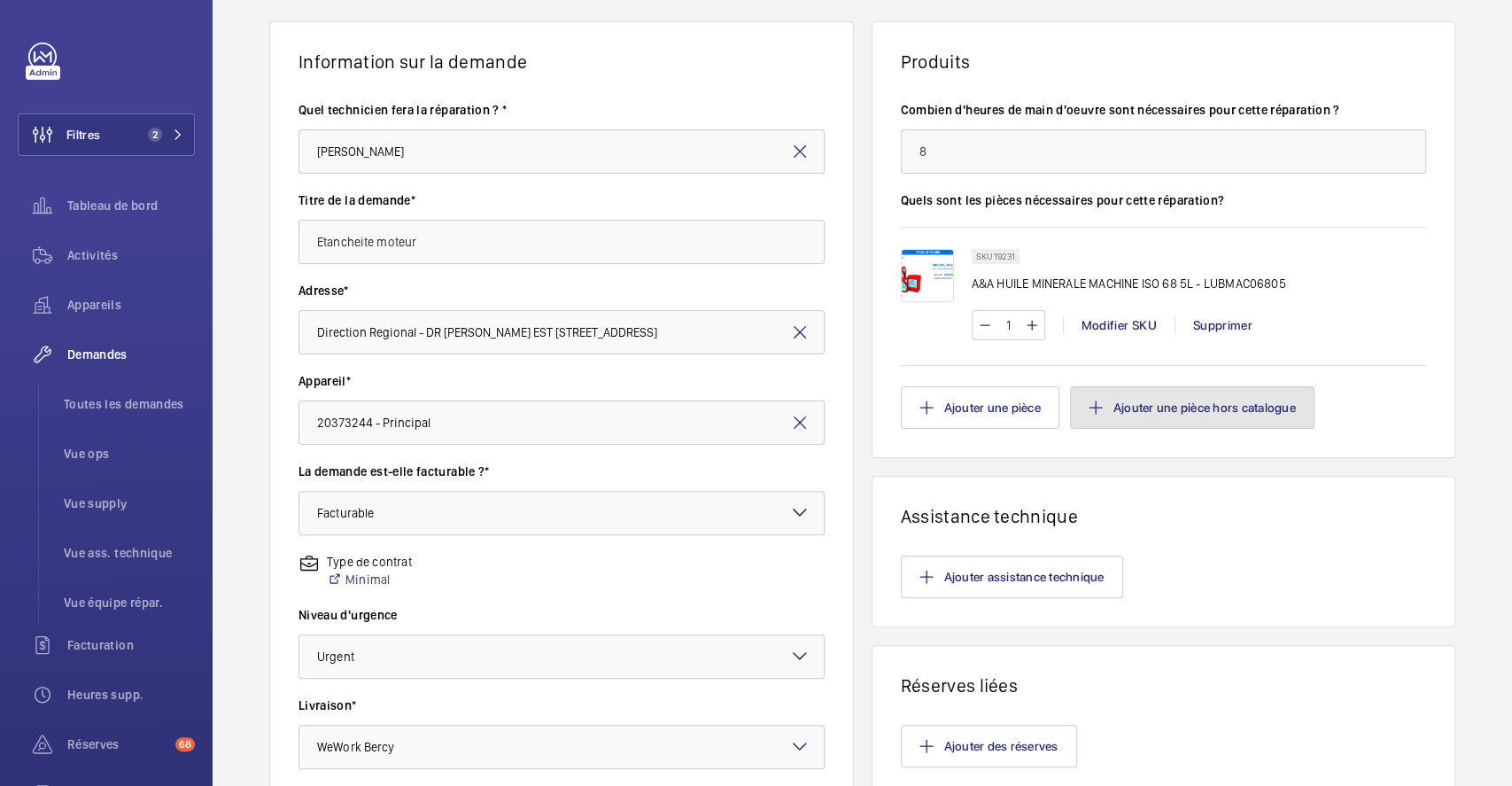
click at [1214, 408] on button "Ajouter une pièce hors catalogue" at bounding box center [1192, 407] width 245 height 42
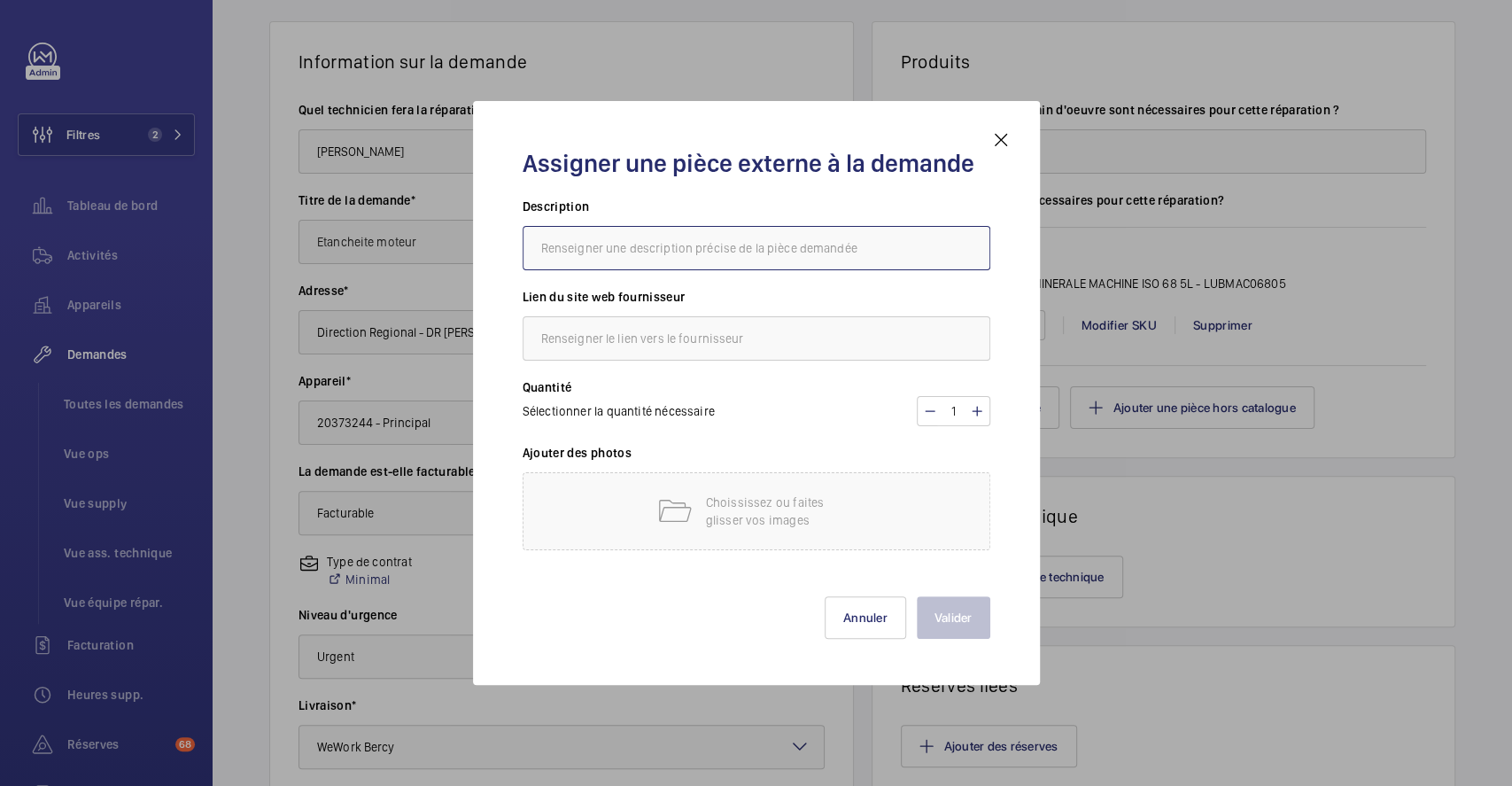
click at [717, 248] on input "text" at bounding box center [756, 248] width 467 height 44
click at [717, 251] on input "text" at bounding box center [756, 248] width 467 height 44
type input "p"
type input "joints / pate pour etanchéite"
click at [721, 344] on input "text" at bounding box center [756, 338] width 467 height 44
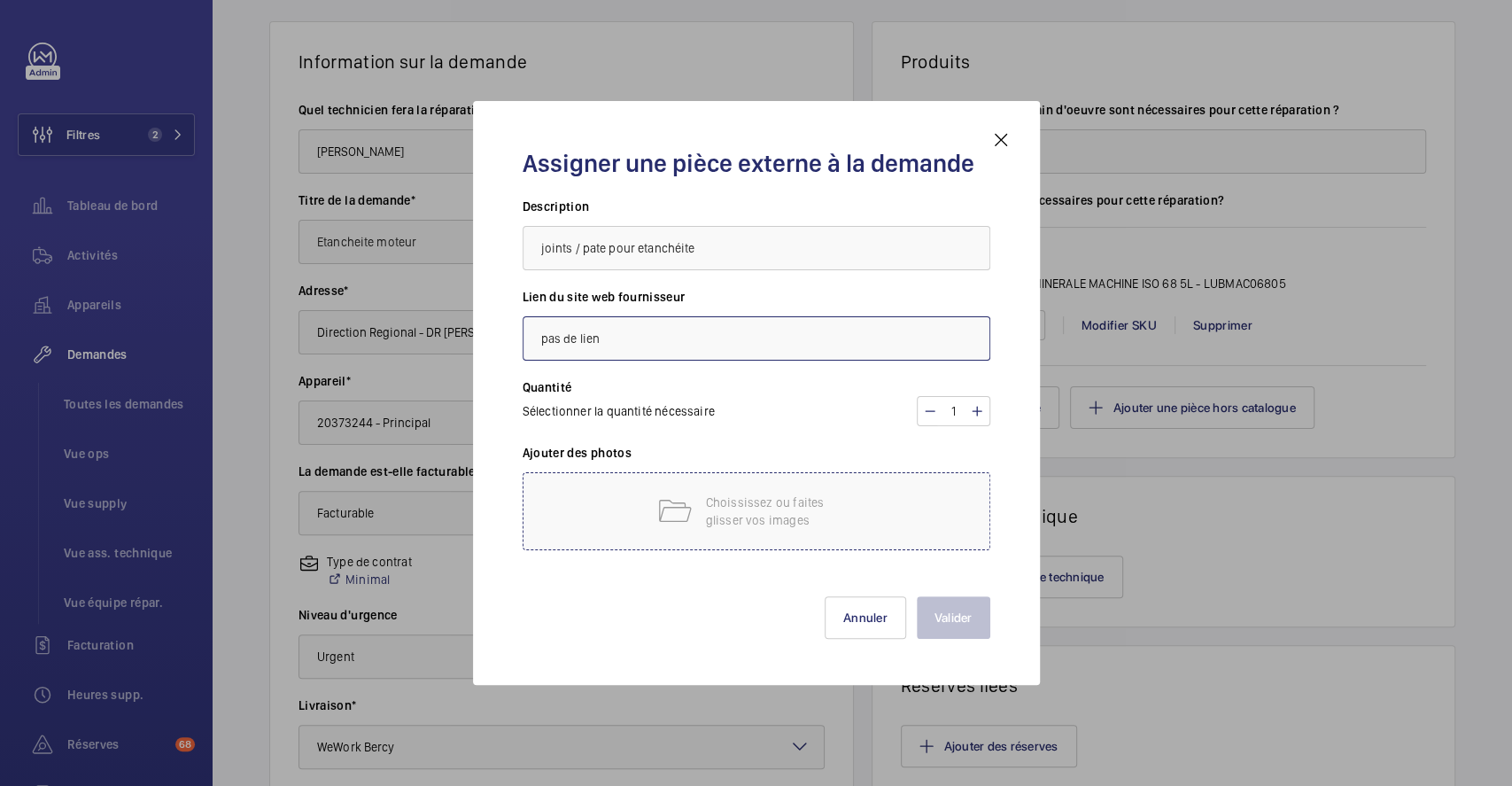
type input "pas de lien"
click at [661, 532] on div "Choississez ou faites glisser vos images" at bounding box center [756, 511] width 467 height 78
click at [756, 521] on p "Choississez ou faites glisser vos images" at bounding box center [781, 511] width 151 height 35
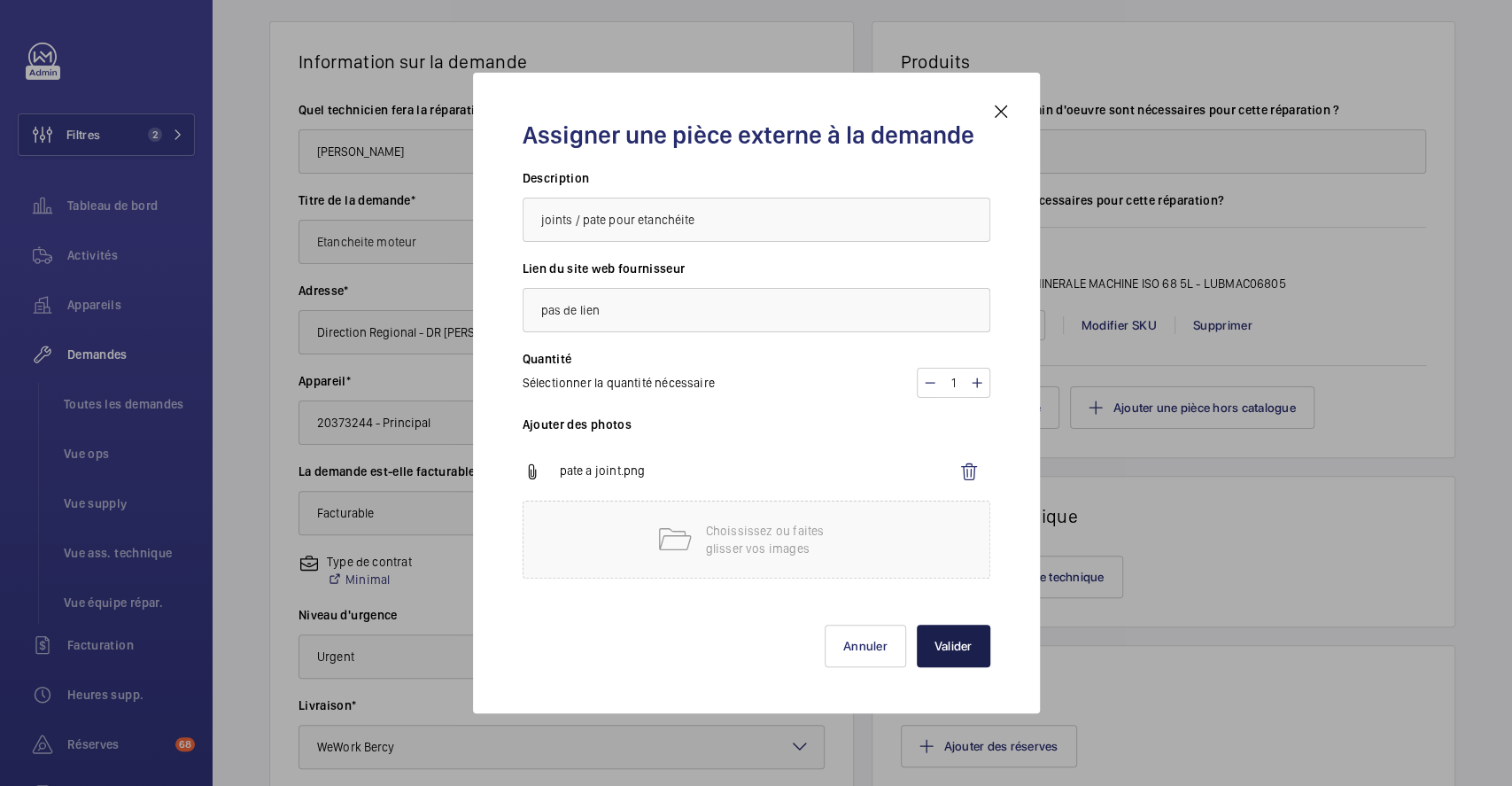
click at [953, 646] on button "Valider" at bounding box center [953, 645] width 74 height 42
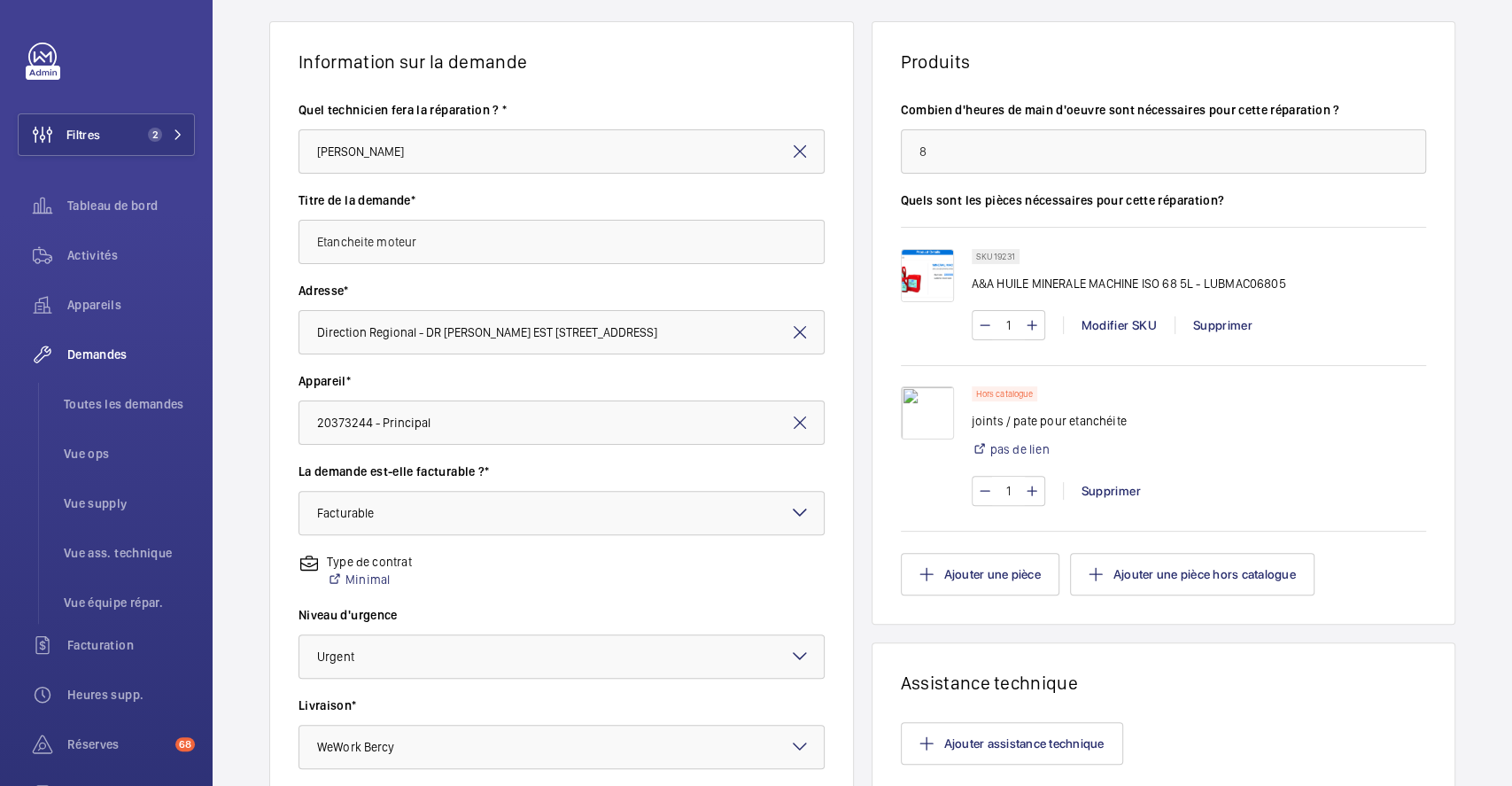
scroll to position [422, 0]
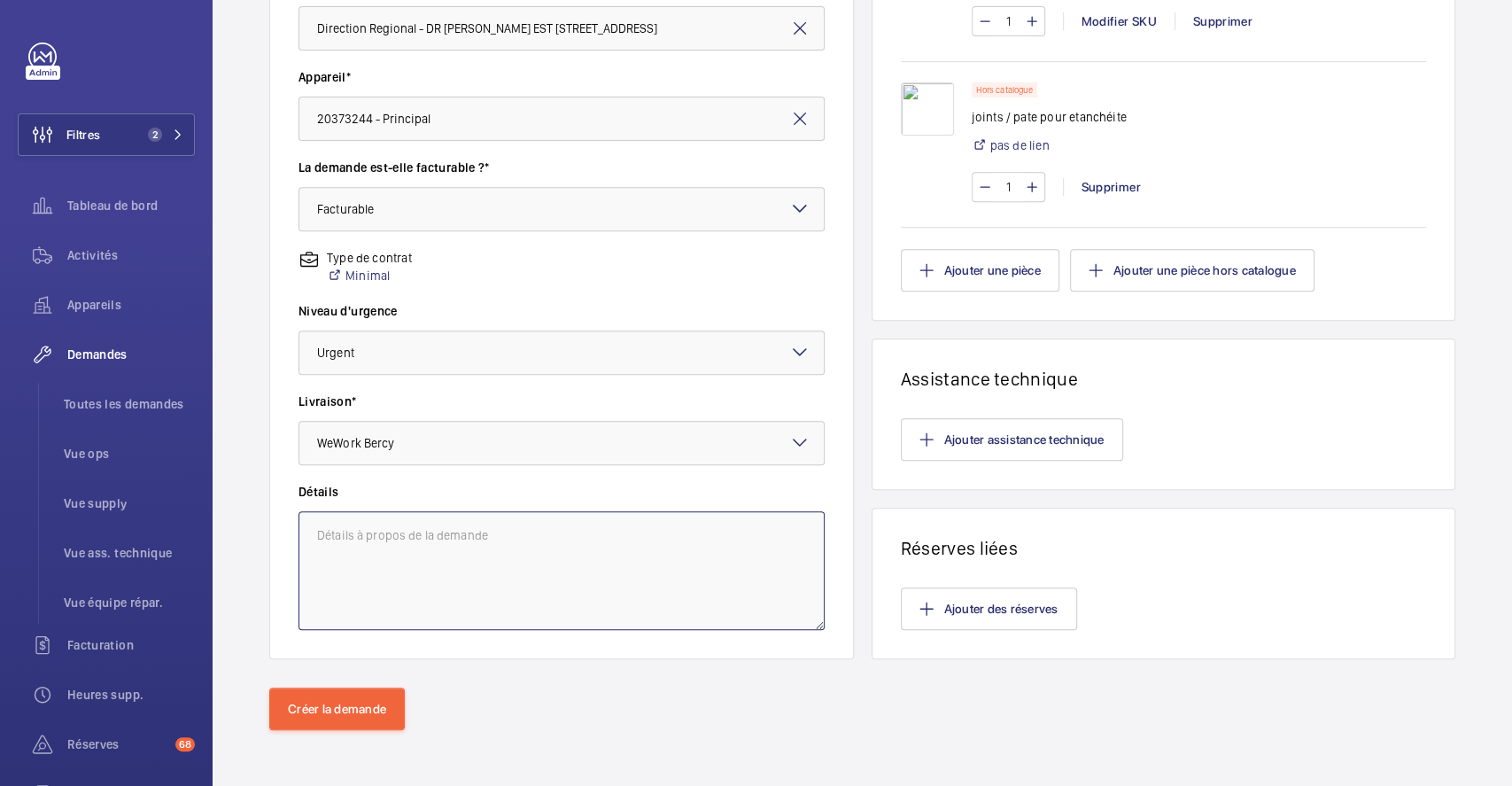
click at [471, 546] on textarea at bounding box center [561, 571] width 526 height 118
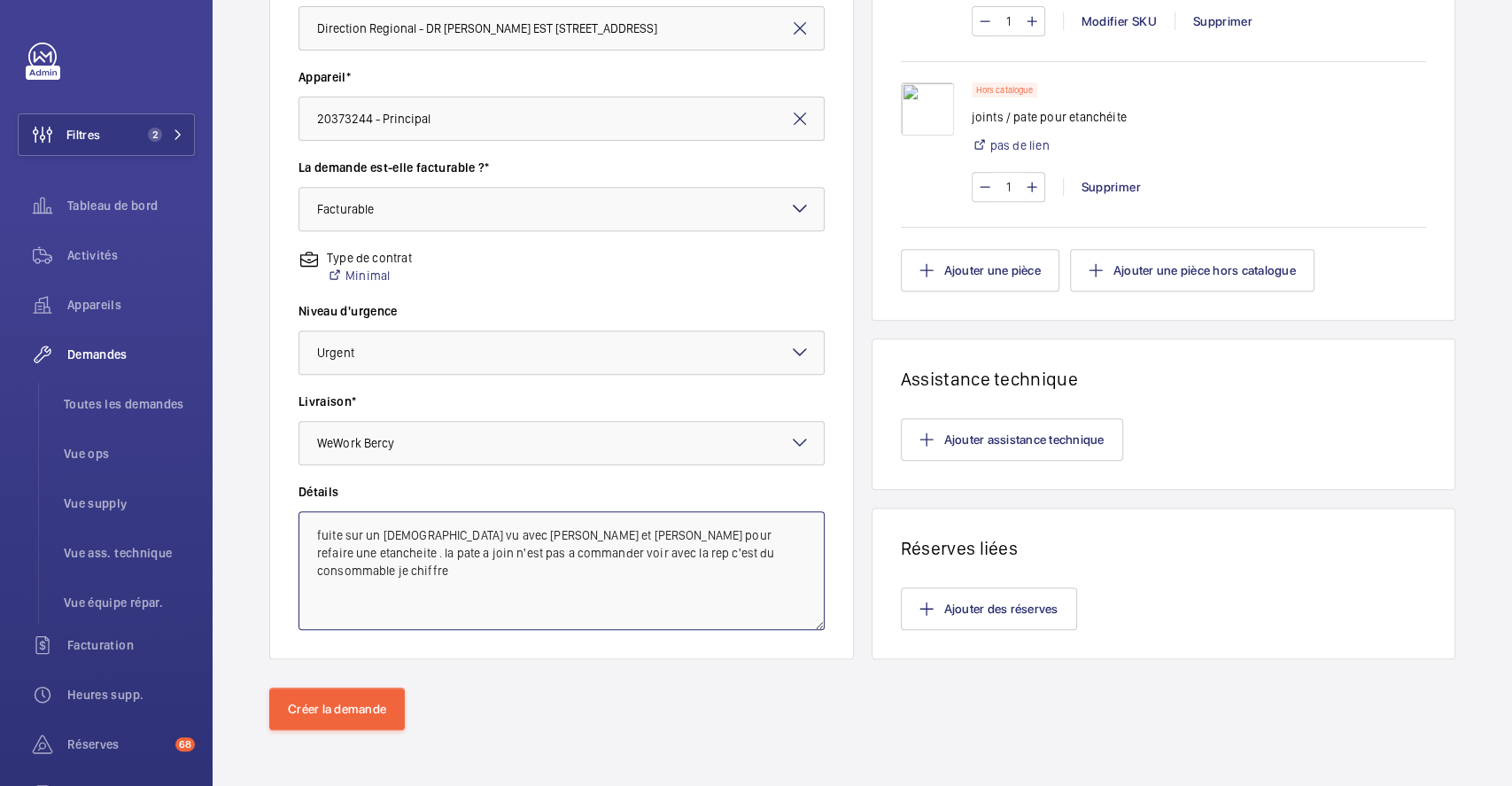
drag, startPoint x: 653, startPoint y: 550, endPoint x: 707, endPoint y: 549, distance: 54.0
click at [707, 549] on textarea "fuite sur un ntreuil vu avec micka et Amine pour refaire une etancheite . la pa…" at bounding box center [561, 571] width 526 height 118
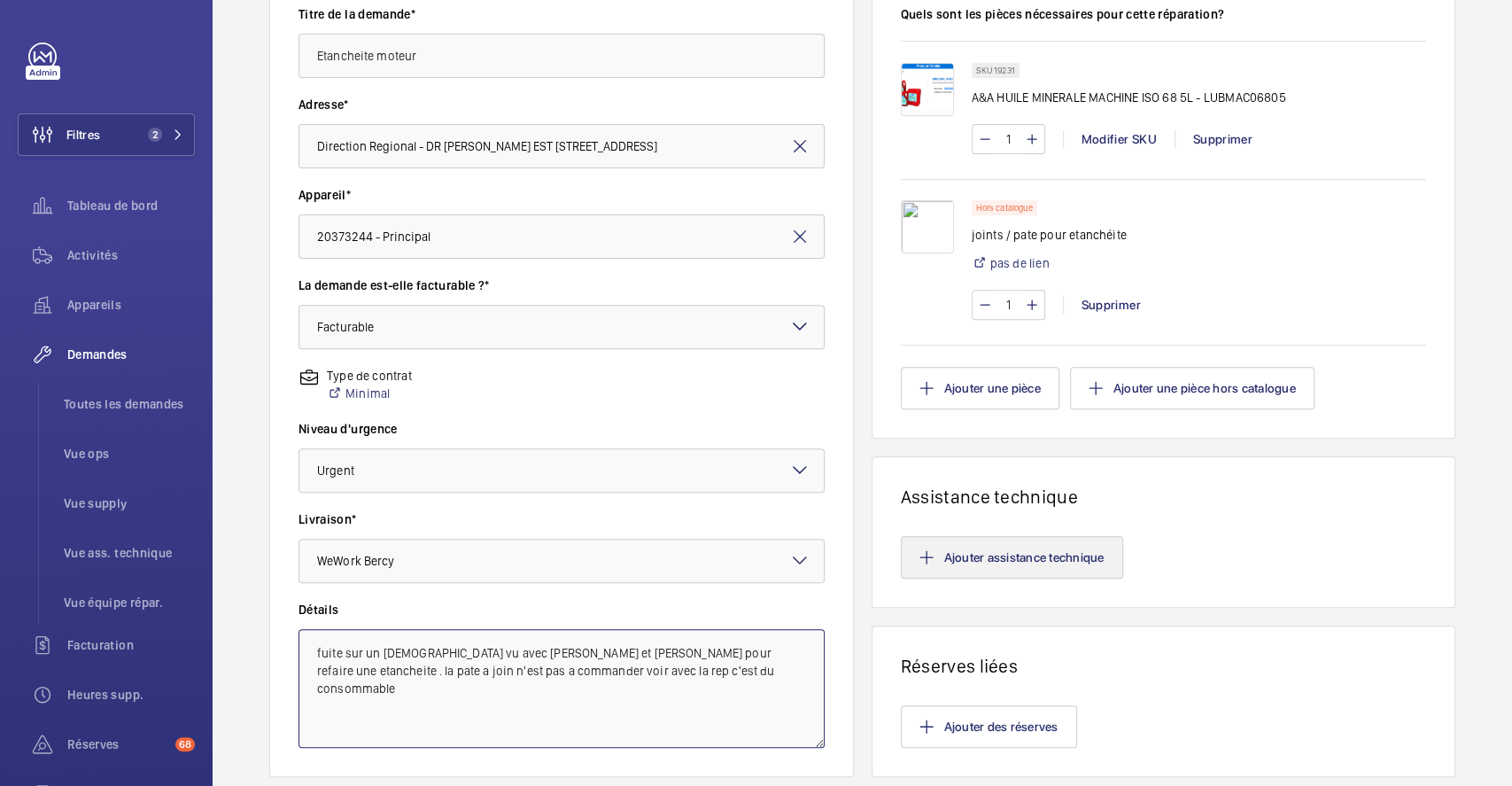
type textarea "fuite sur un ntreuil vu avec micka et Amine pour refaire une etancheite . la pa…"
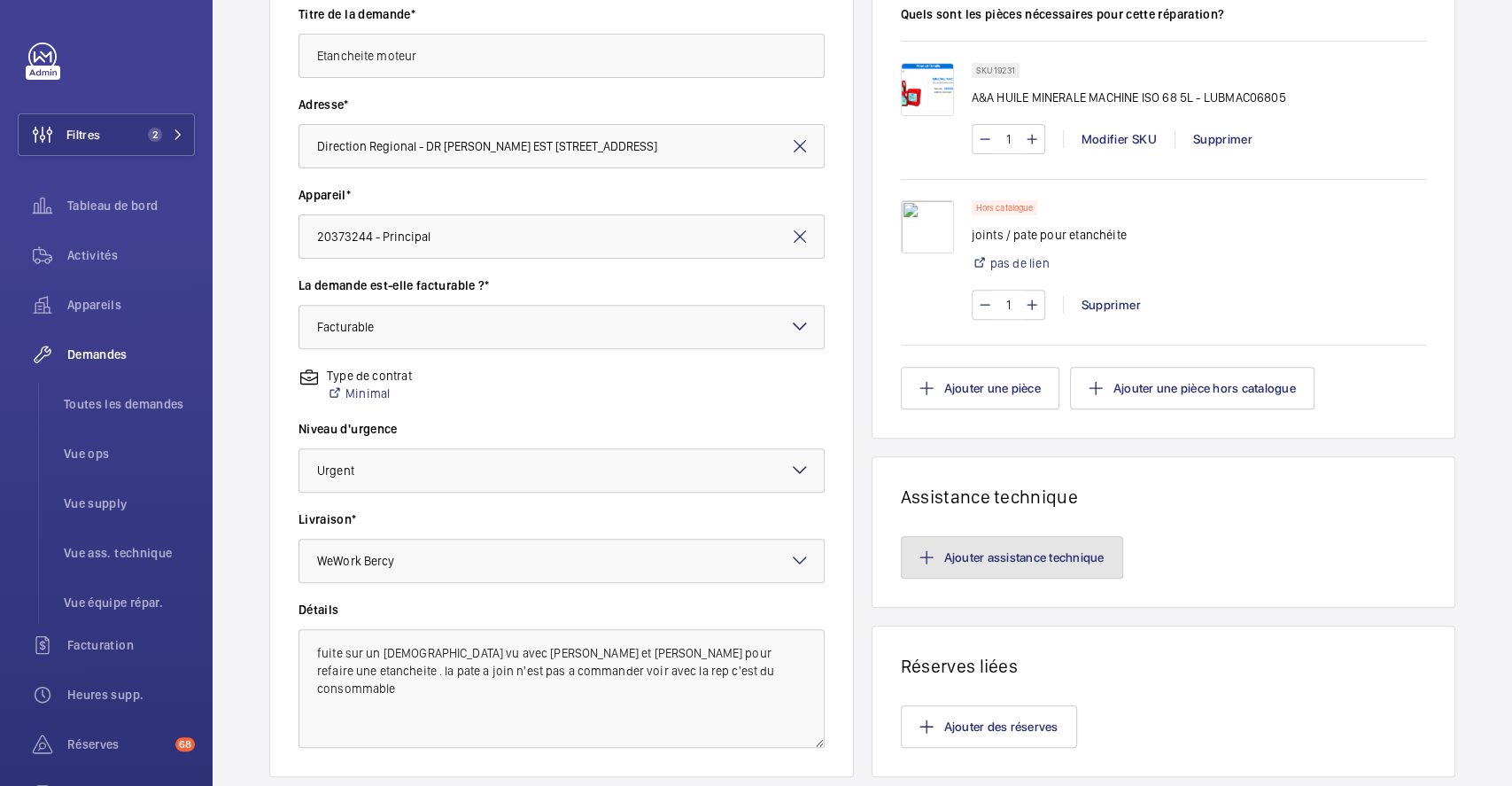
click at [1053, 570] on button "Ajouter assistance technique" at bounding box center [1012, 556] width 222 height 42
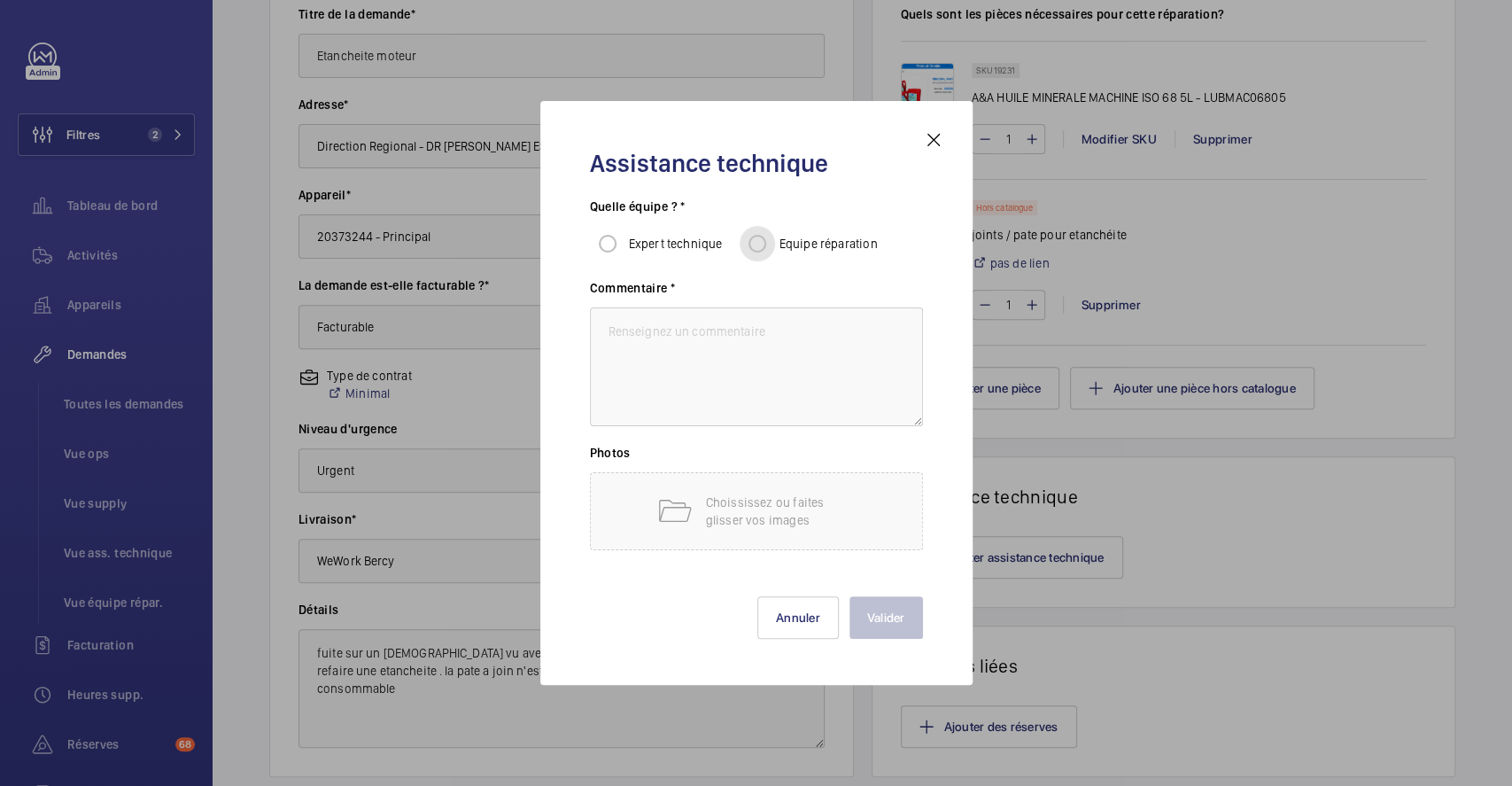
click at [756, 240] on input "Equipe réparation" at bounding box center [757, 243] width 35 height 35
radio input "true"
click at [756, 347] on textarea at bounding box center [756, 367] width 333 height 118
type textarea "vu avec Amine et micka fuite sur treuil"
click at [883, 633] on button "Valider" at bounding box center [886, 617] width 74 height 42
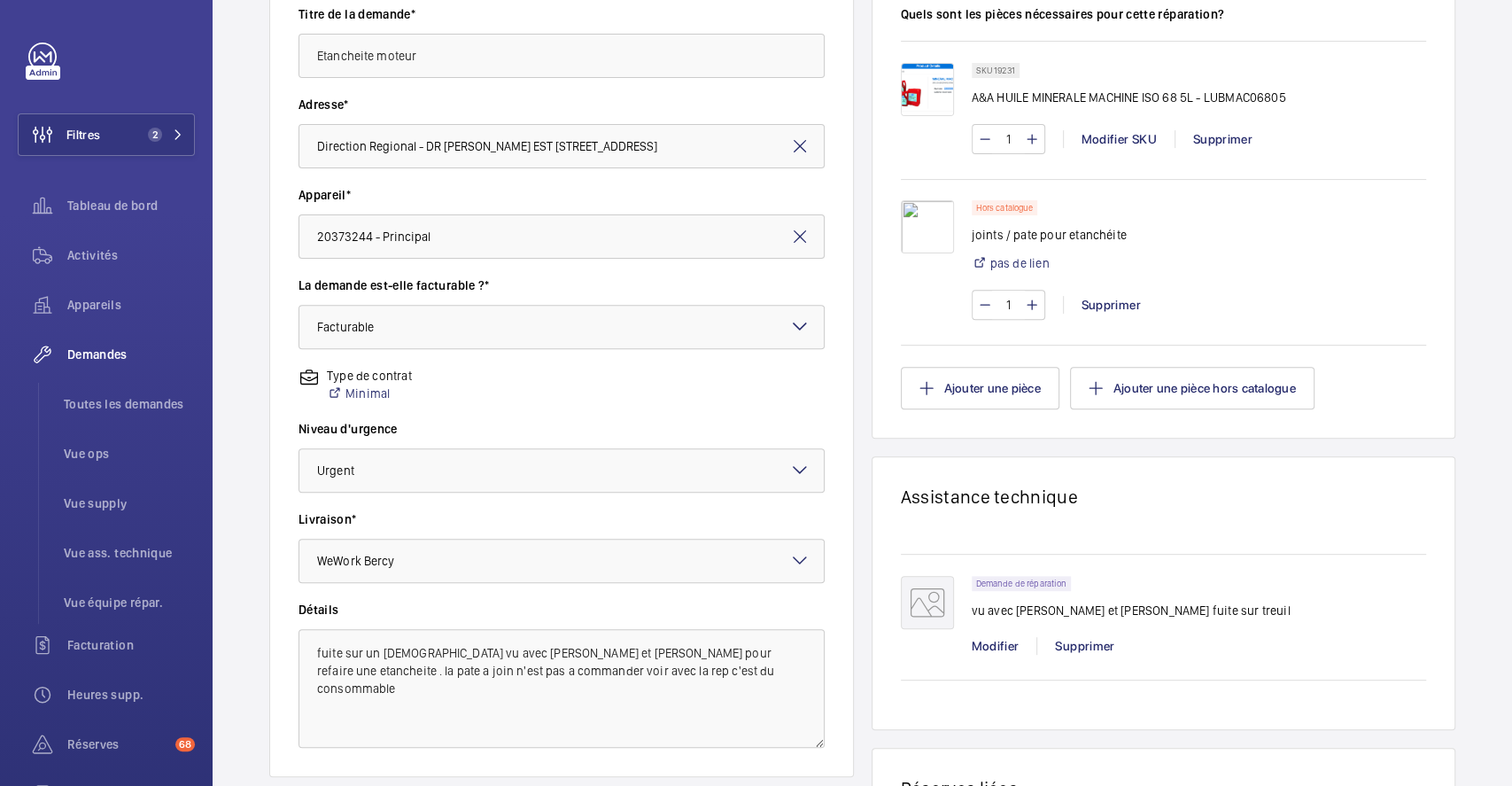
scroll to position [539, 0]
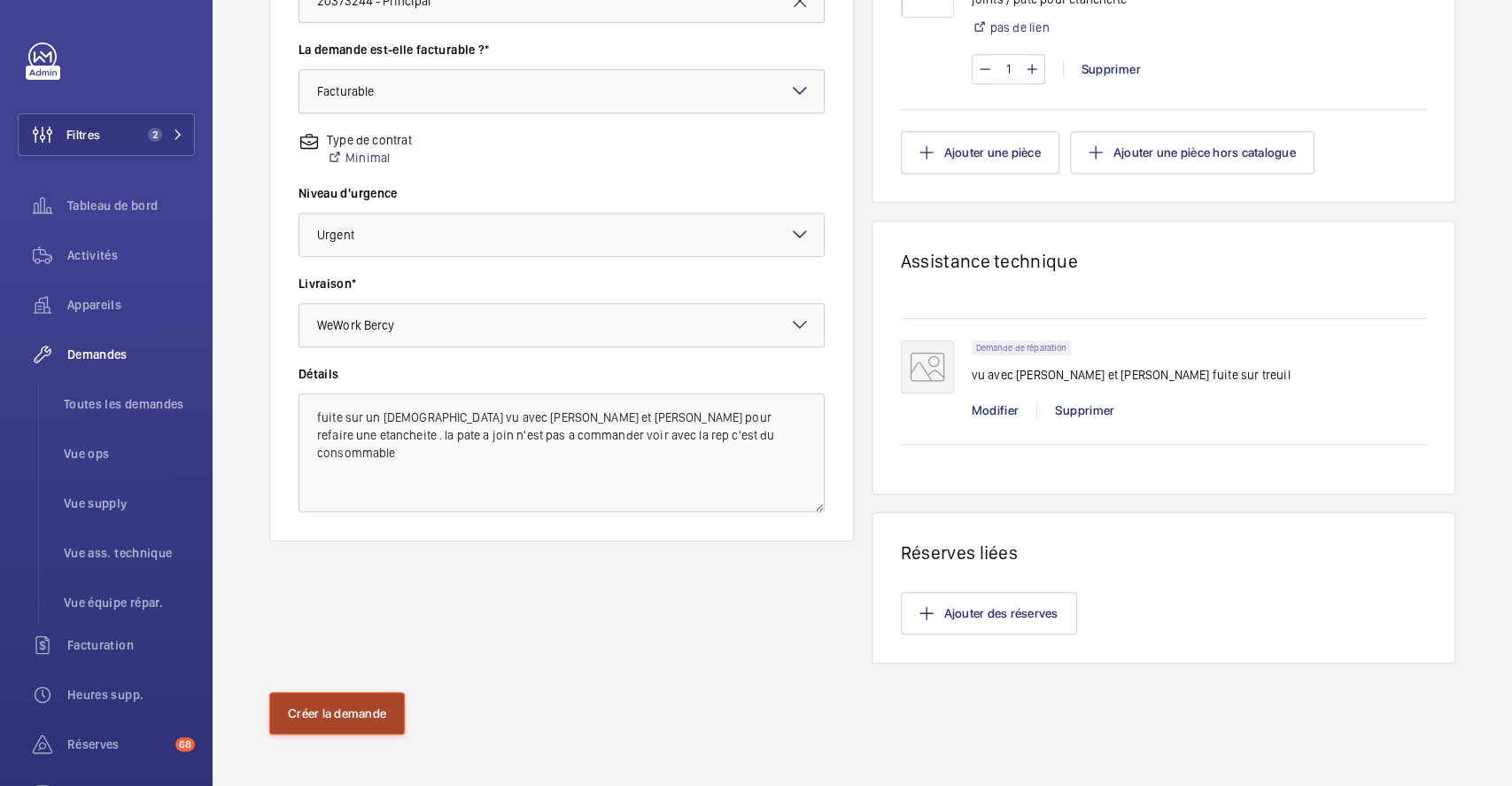
click at [300, 712] on button "Créer la demande" at bounding box center [336, 712] width 135 height 42
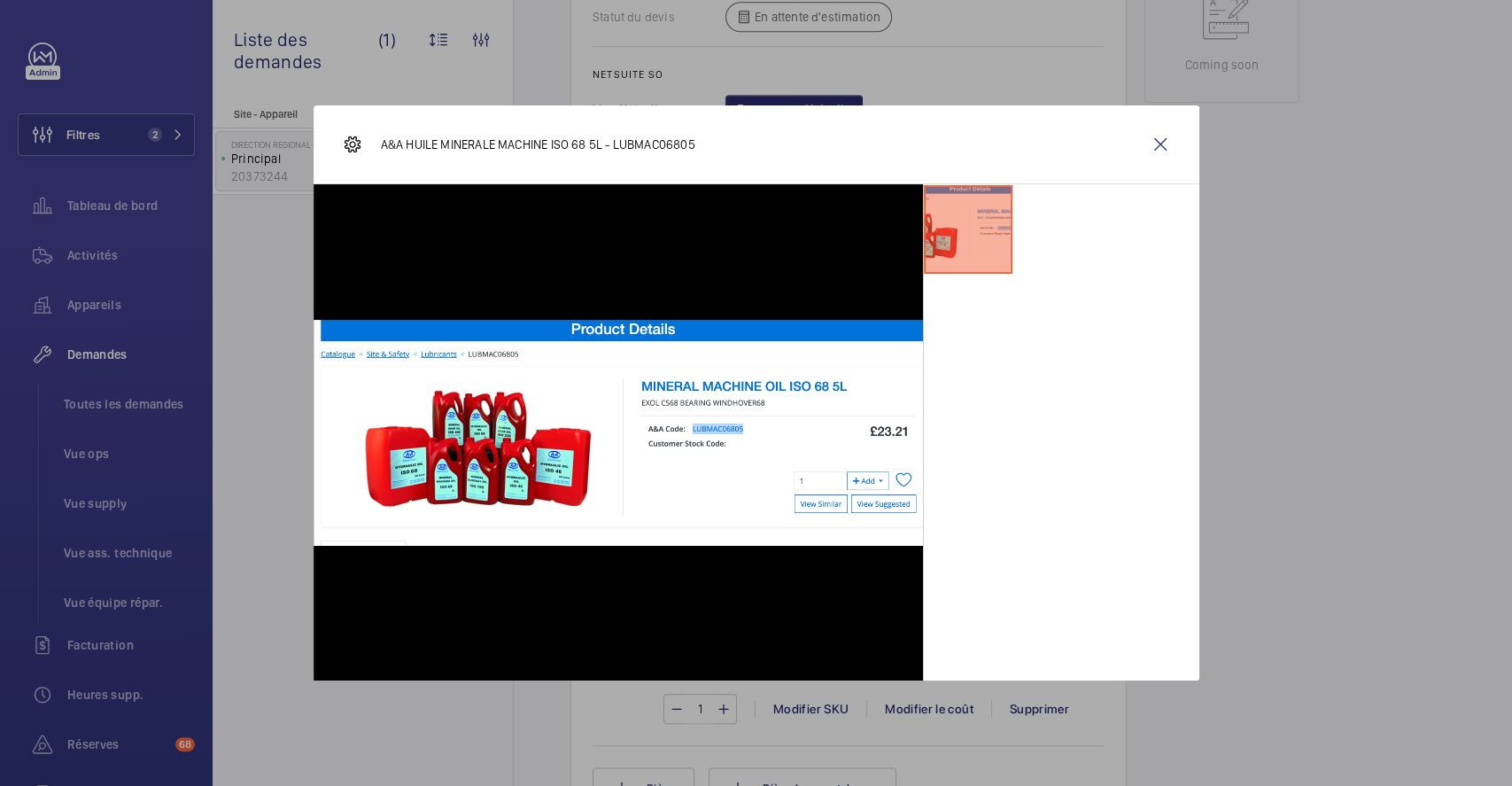
scroll to position [1016, 0]
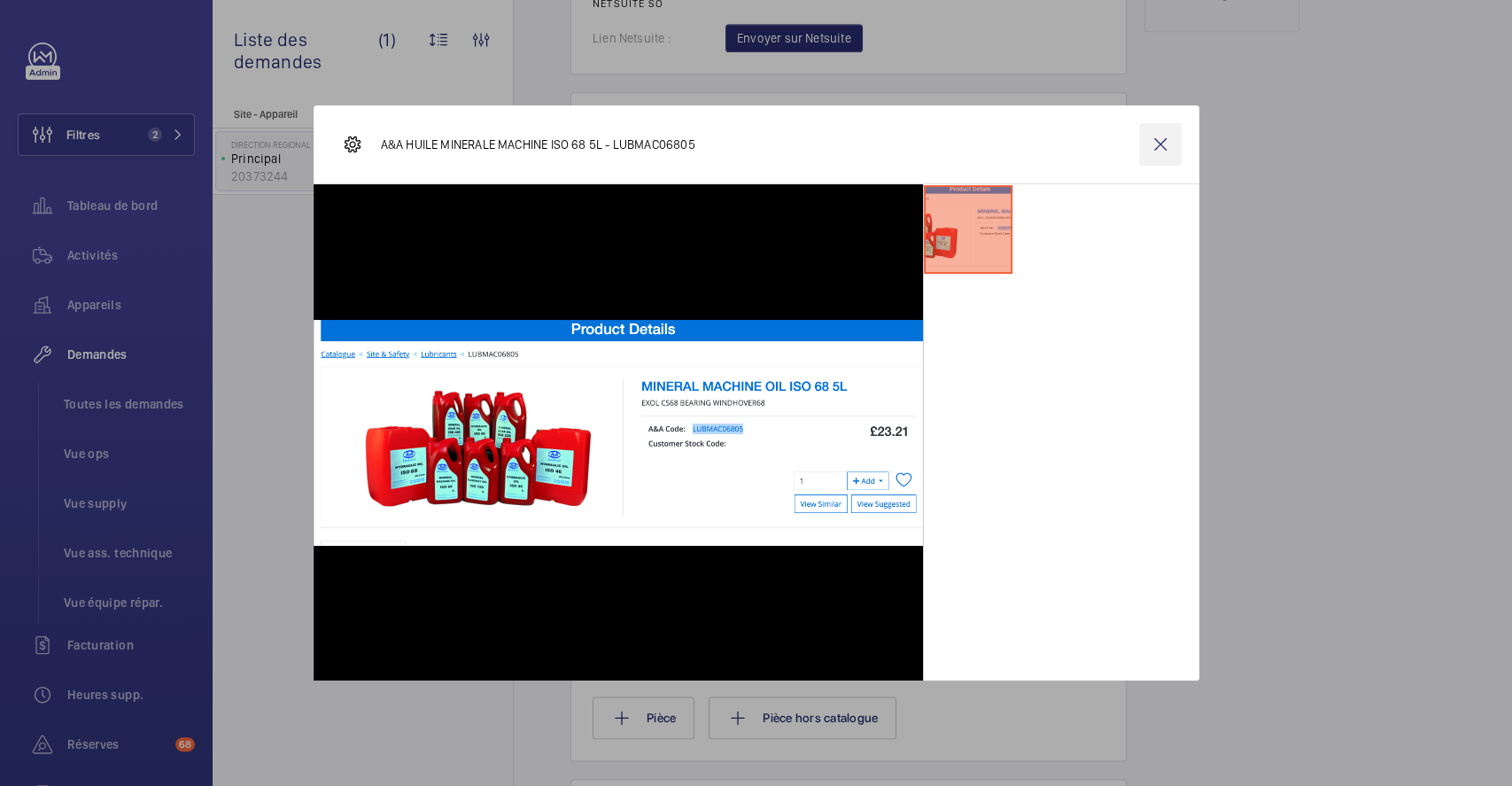
click at [1162, 147] on wm-front-icon-button at bounding box center [1160, 144] width 42 height 42
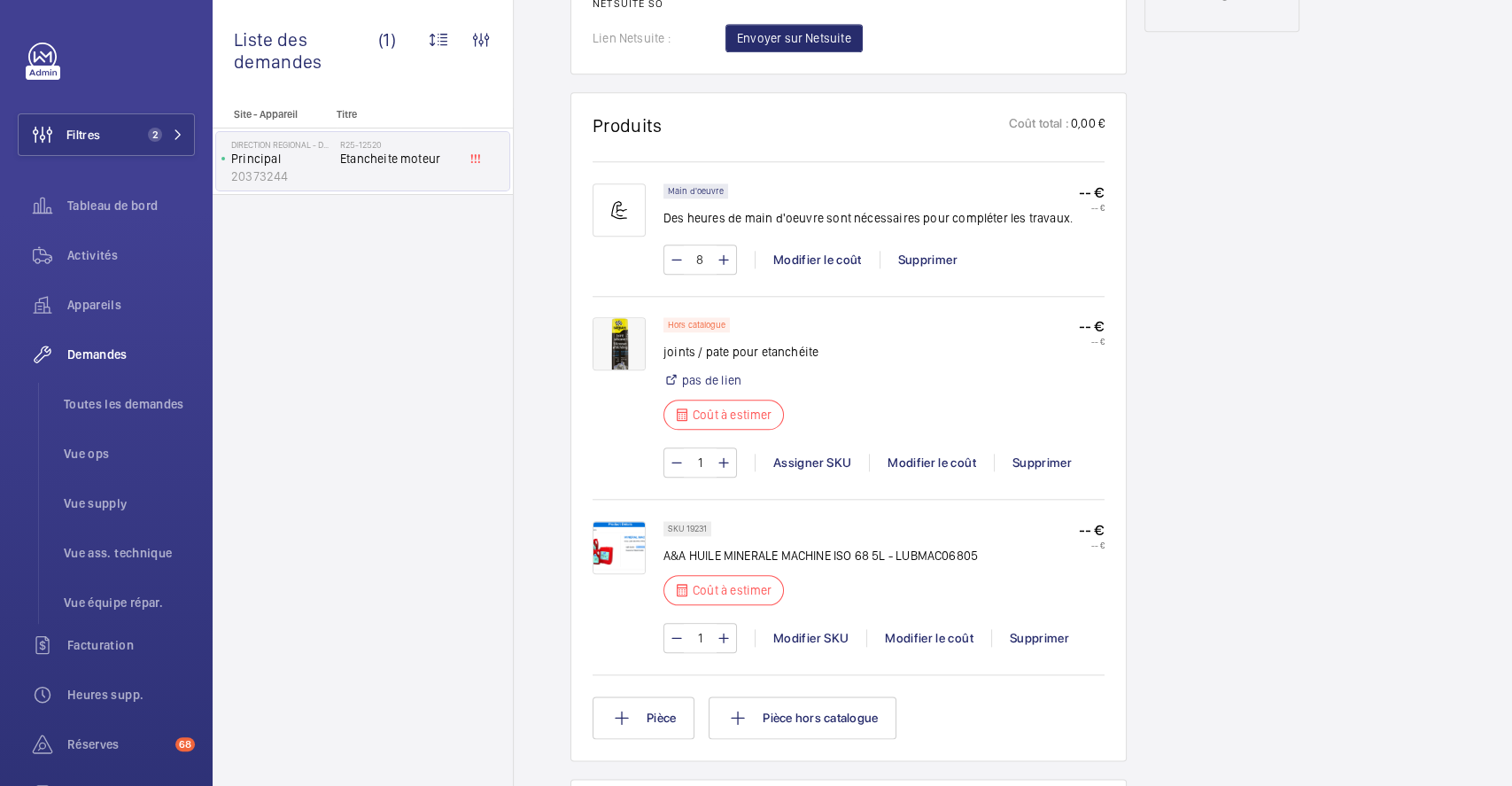
click at [1162, 134] on div "Working Principal 20373244 Voir les dernières visites Direction Regional - DR P…" at bounding box center [1221, 286] width 155 height 2258
click at [1082, 529] on p "-- €" at bounding box center [1091, 530] width 26 height 19
click at [1090, 523] on p "-- €" at bounding box center [1091, 530] width 26 height 19
click at [1091, 533] on p "-- €" at bounding box center [1091, 530] width 26 height 19
click at [624, 537] on img at bounding box center [619, 547] width 53 height 53
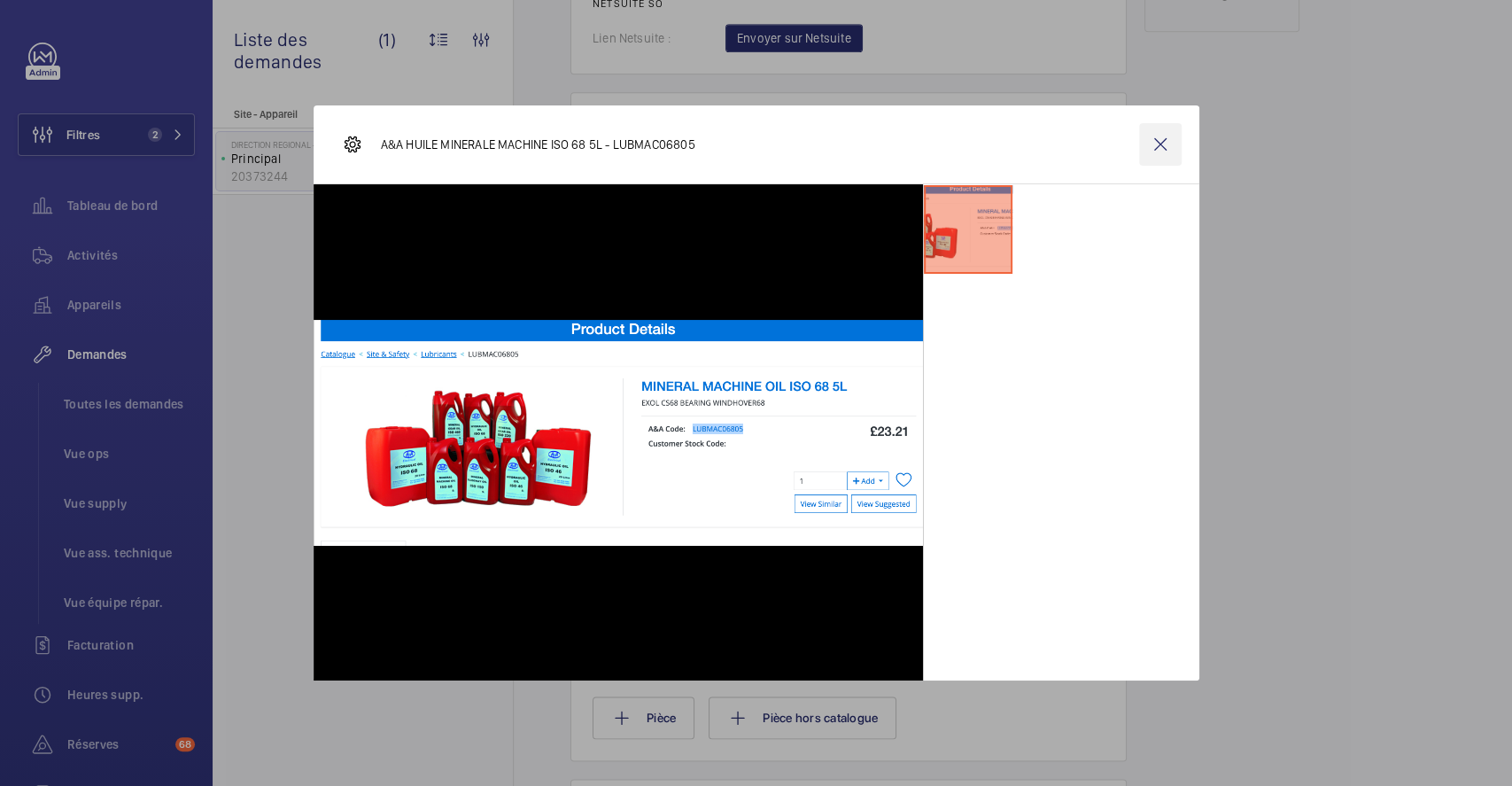
click at [1168, 138] on wm-front-icon-button at bounding box center [1160, 144] width 42 height 42
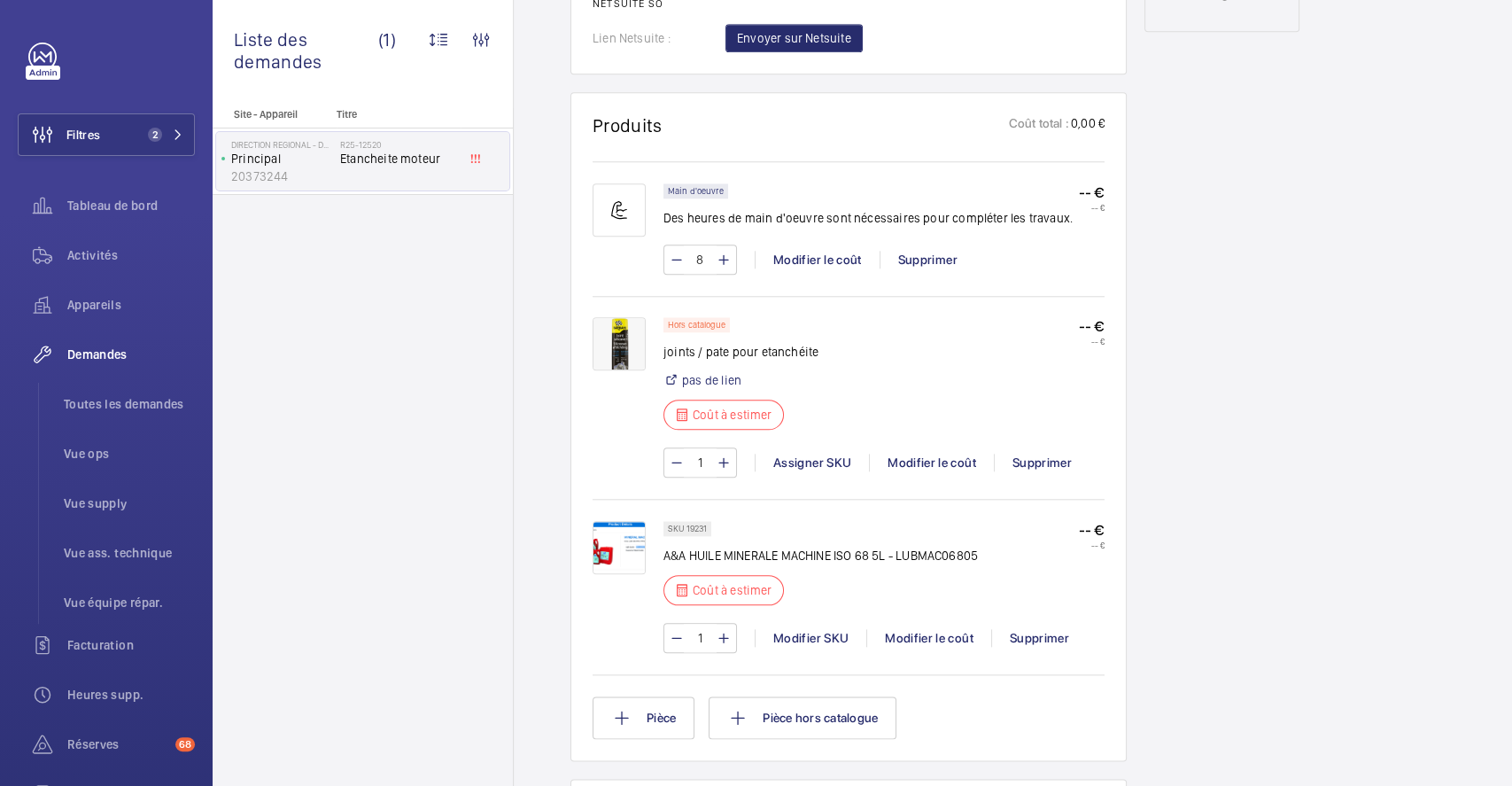
scroll to position [1134, 0]
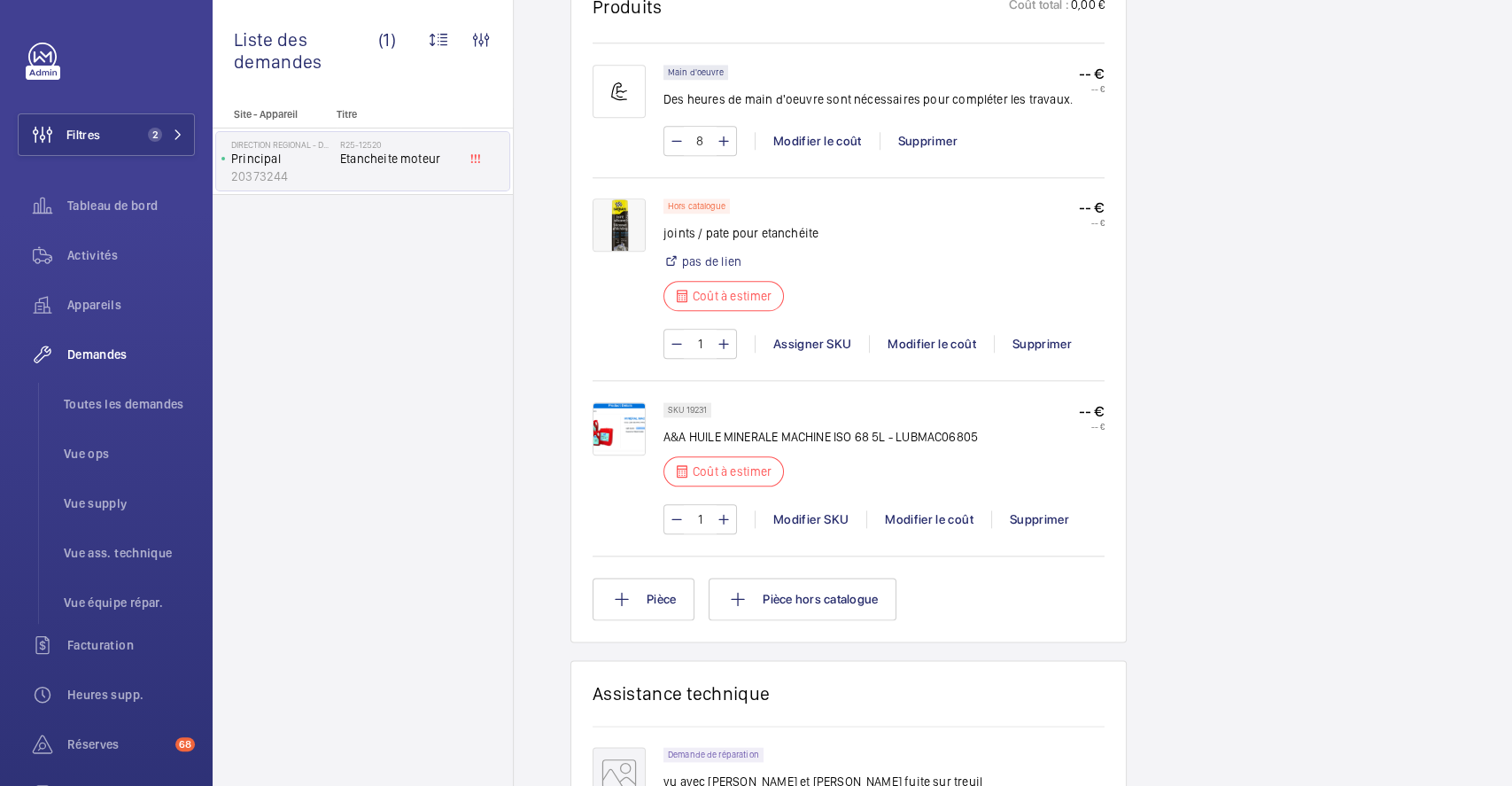
click at [1087, 404] on p "-- €" at bounding box center [1091, 411] width 26 height 19
click at [950, 520] on div "Modifier le coût" at bounding box center [928, 520] width 125 height 18
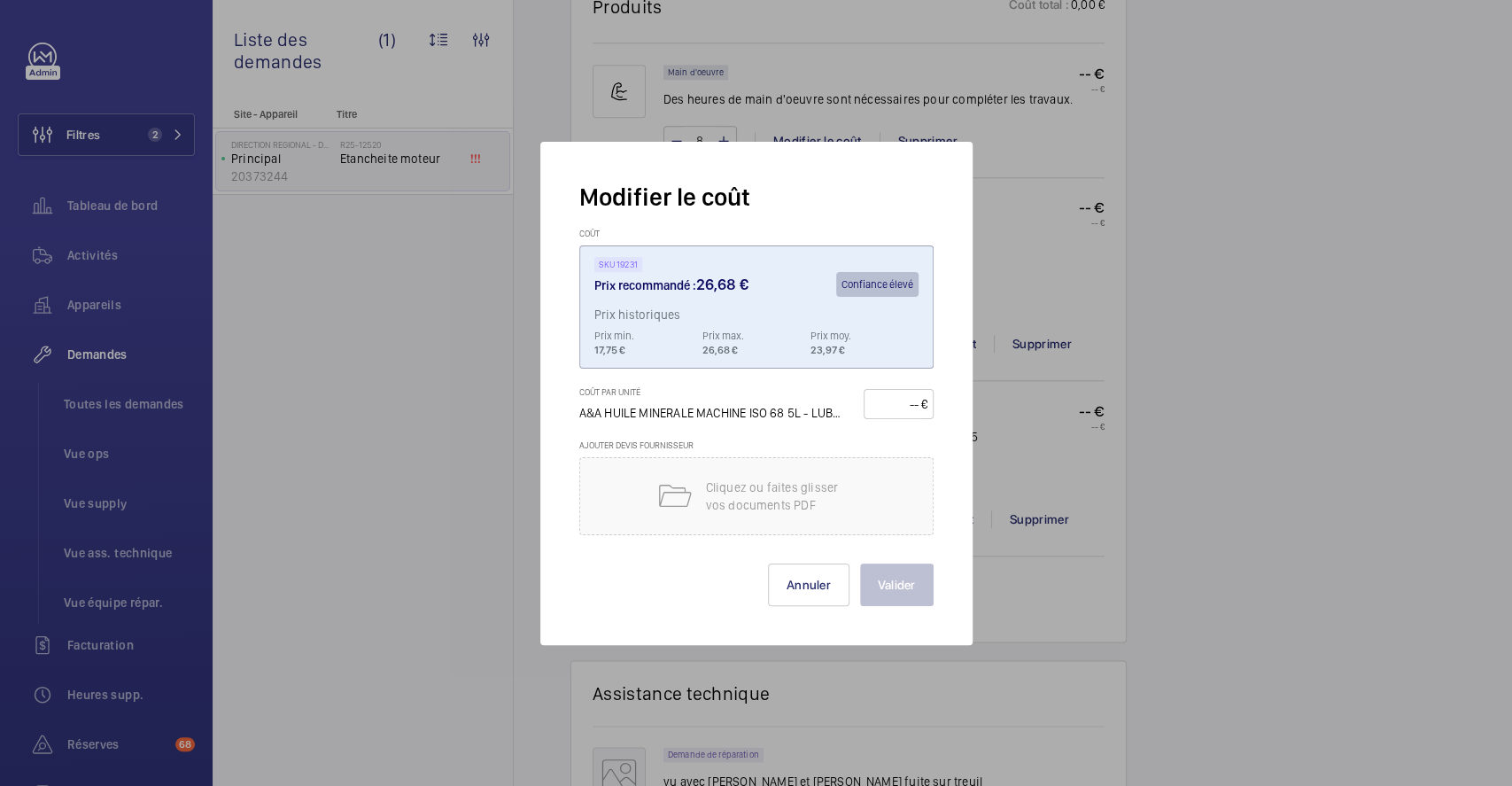
click at [886, 401] on input "number" at bounding box center [895, 404] width 50 height 29
type input "30"
click at [892, 594] on button "Valider" at bounding box center [897, 584] width 74 height 42
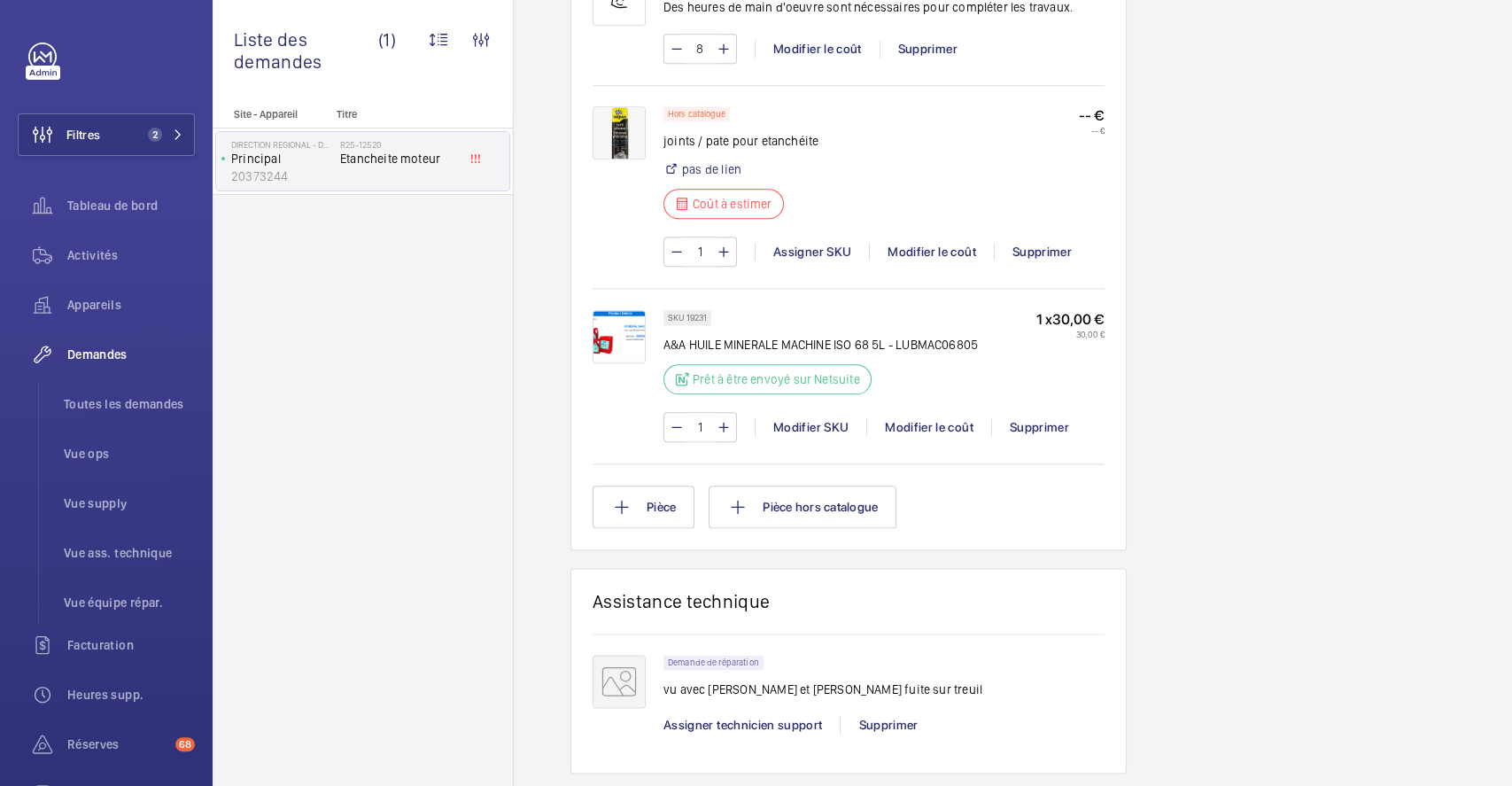
scroll to position [1073, 0]
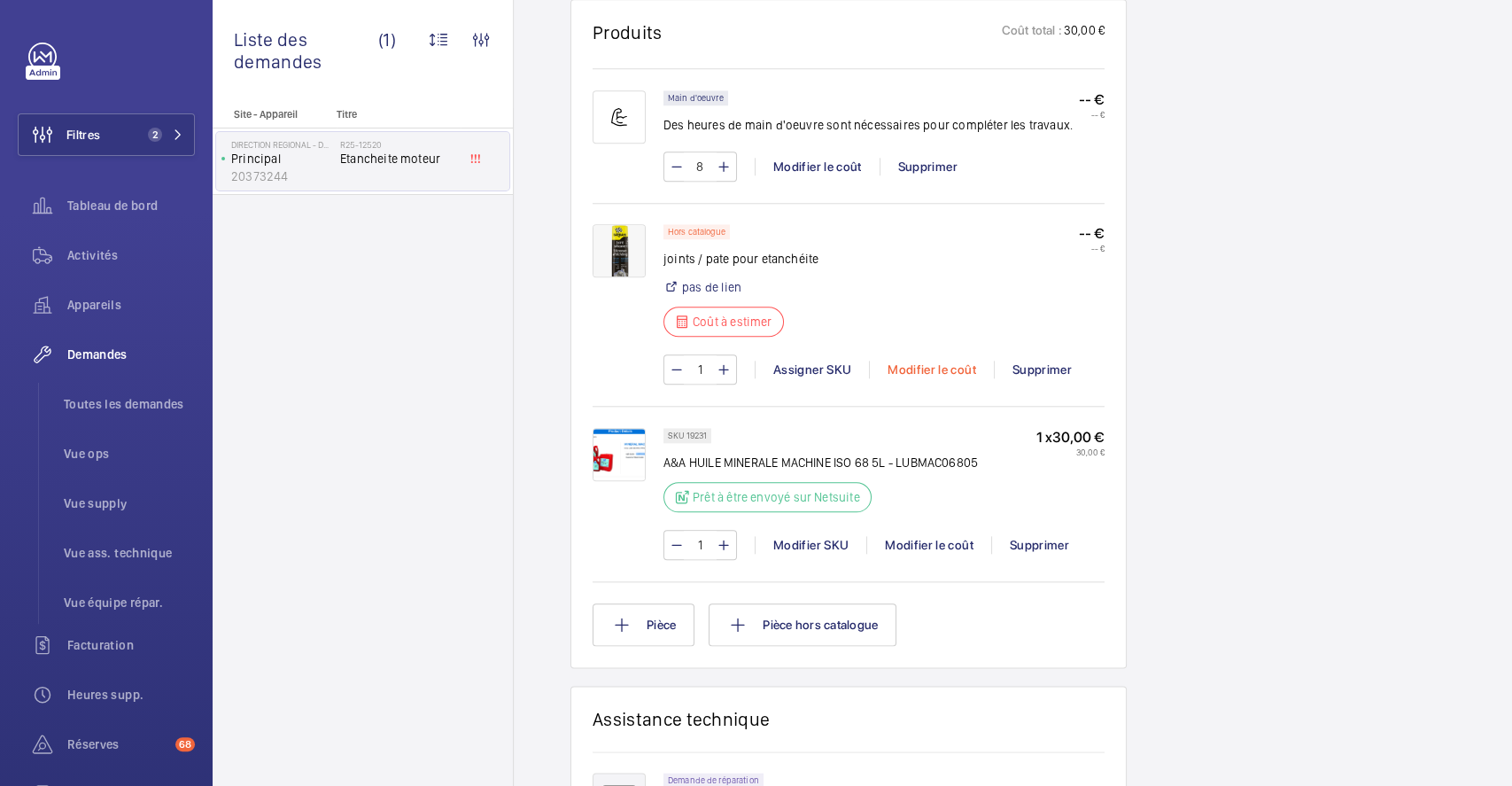
click at [923, 379] on div "Modifier le coût" at bounding box center [931, 370] width 125 height 18
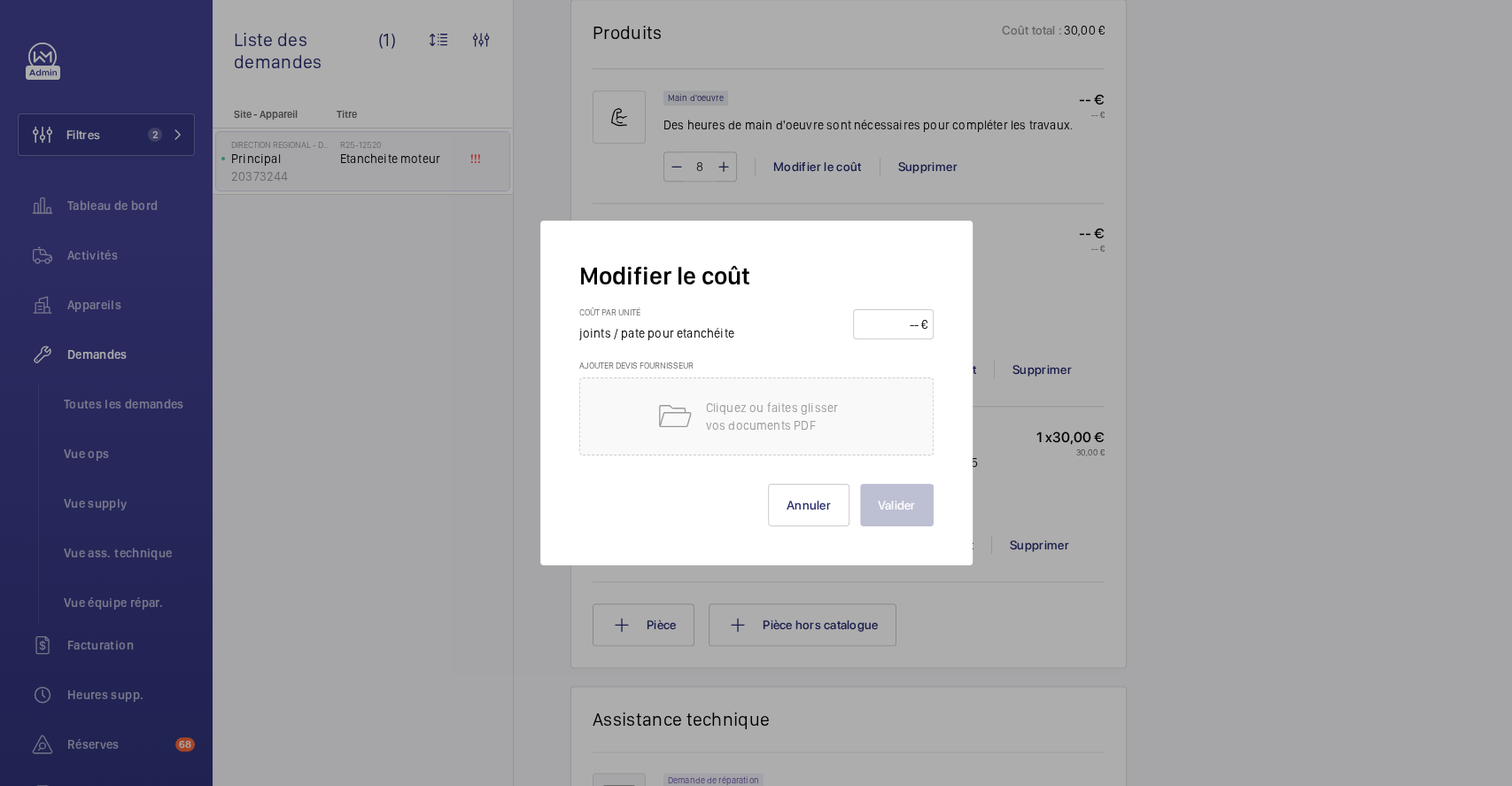
click at [908, 328] on input "number" at bounding box center [890, 325] width 62 height 29
type input "150"
click at [908, 518] on button "Valider" at bounding box center [897, 504] width 74 height 42
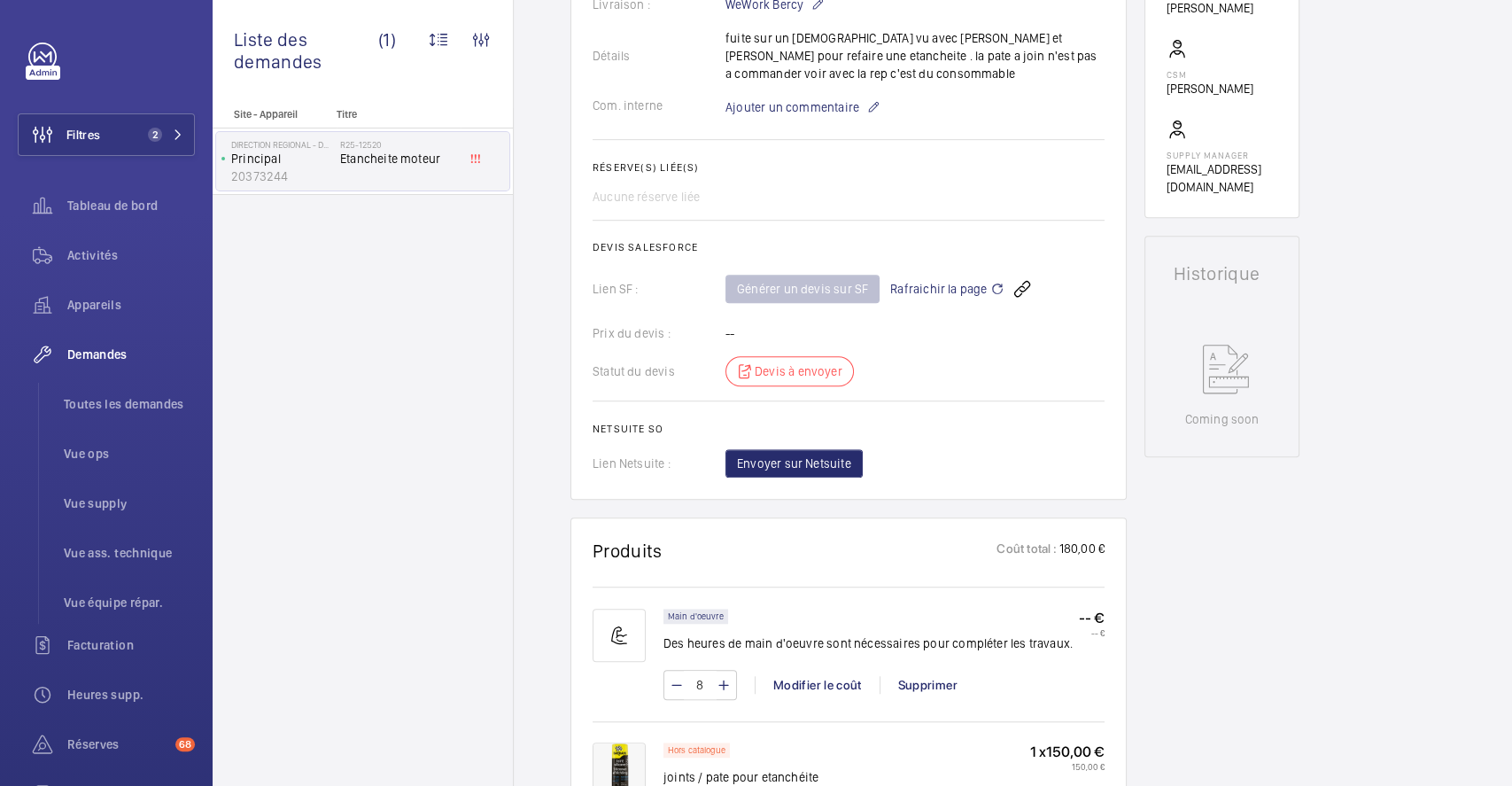
scroll to position [0, 0]
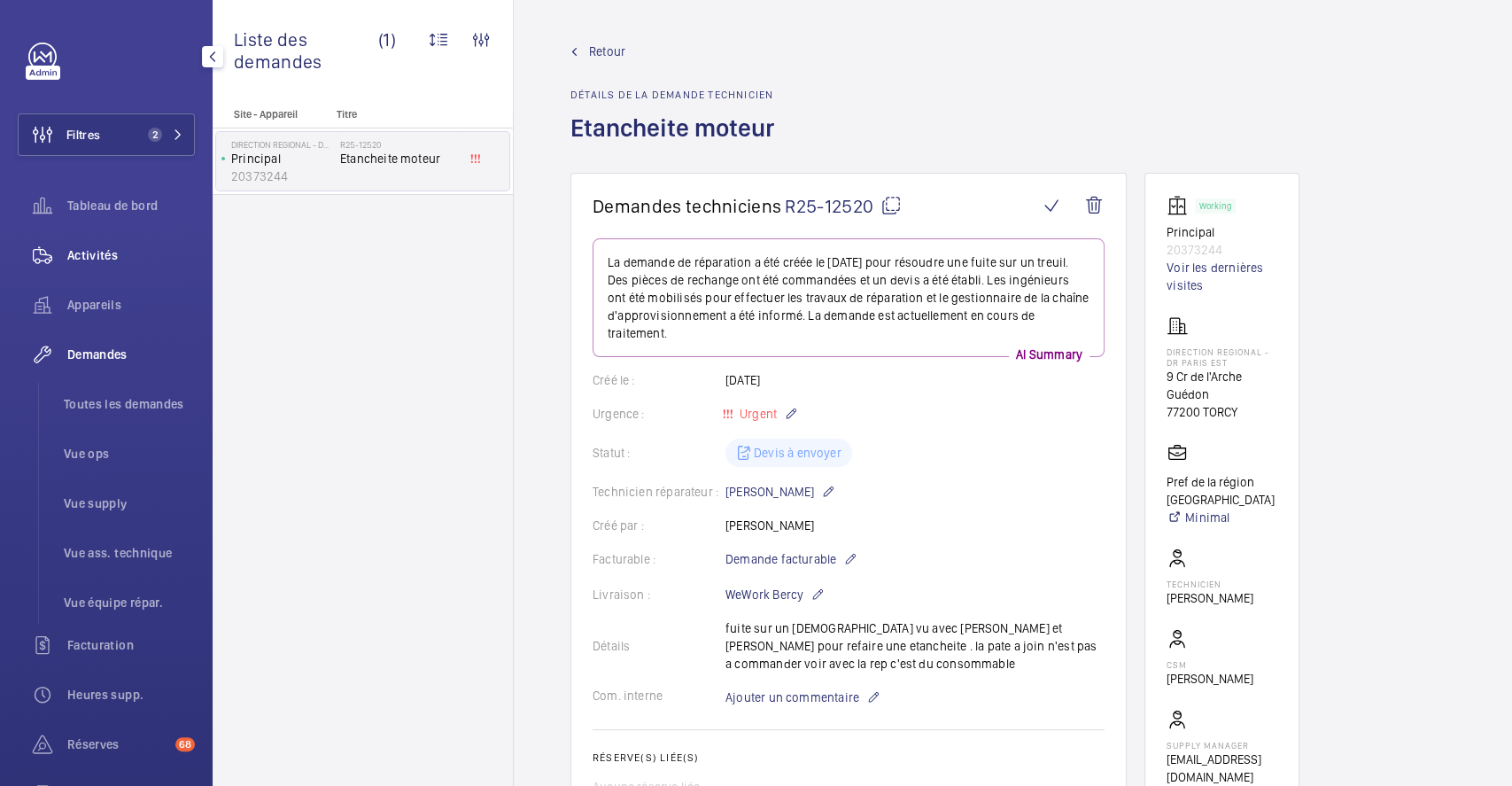
click at [99, 255] on span "Activités" at bounding box center [131, 256] width 127 height 18
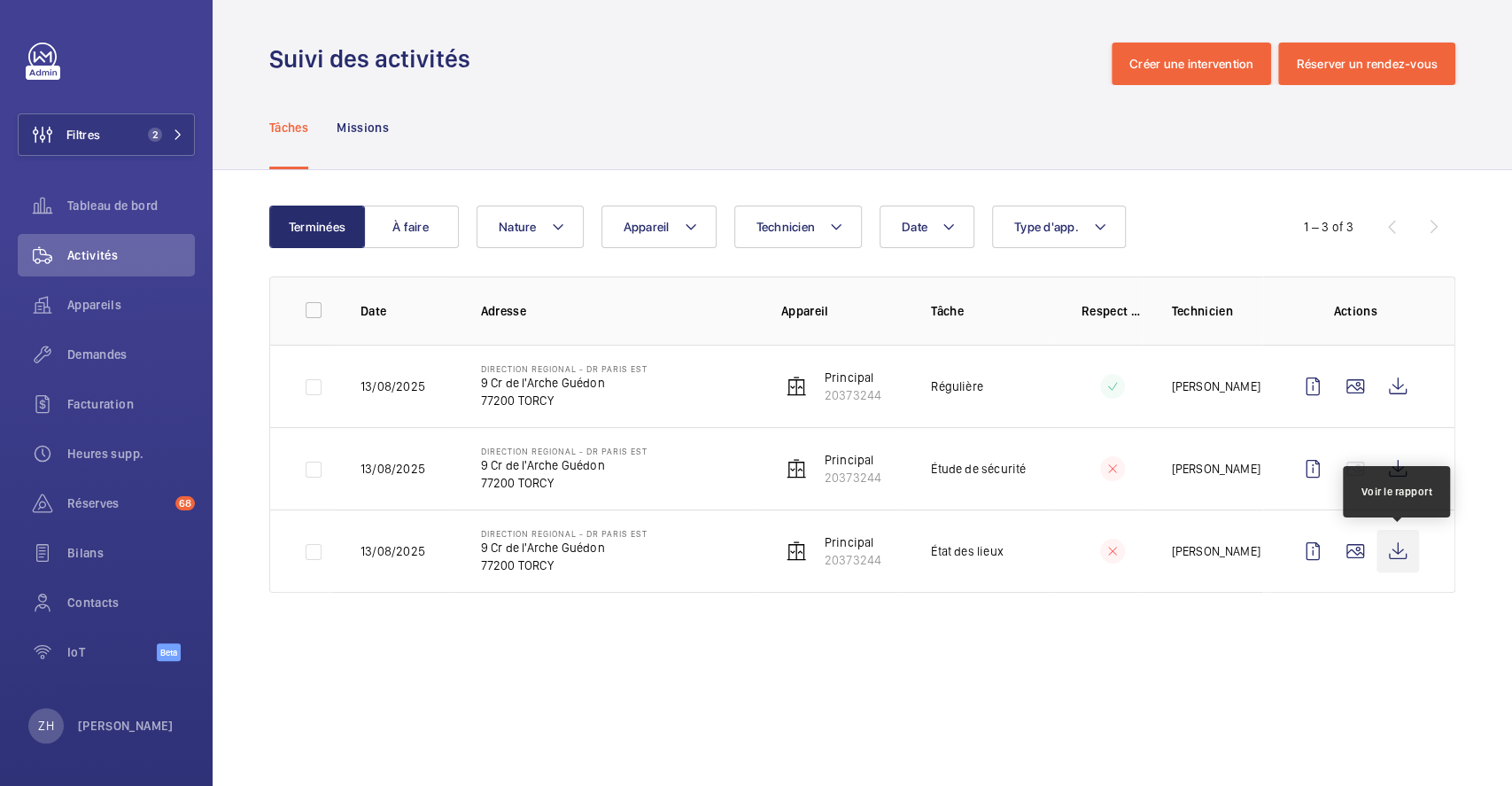
click at [1398, 551] on wm-front-icon-button at bounding box center [1396, 550] width 42 height 42
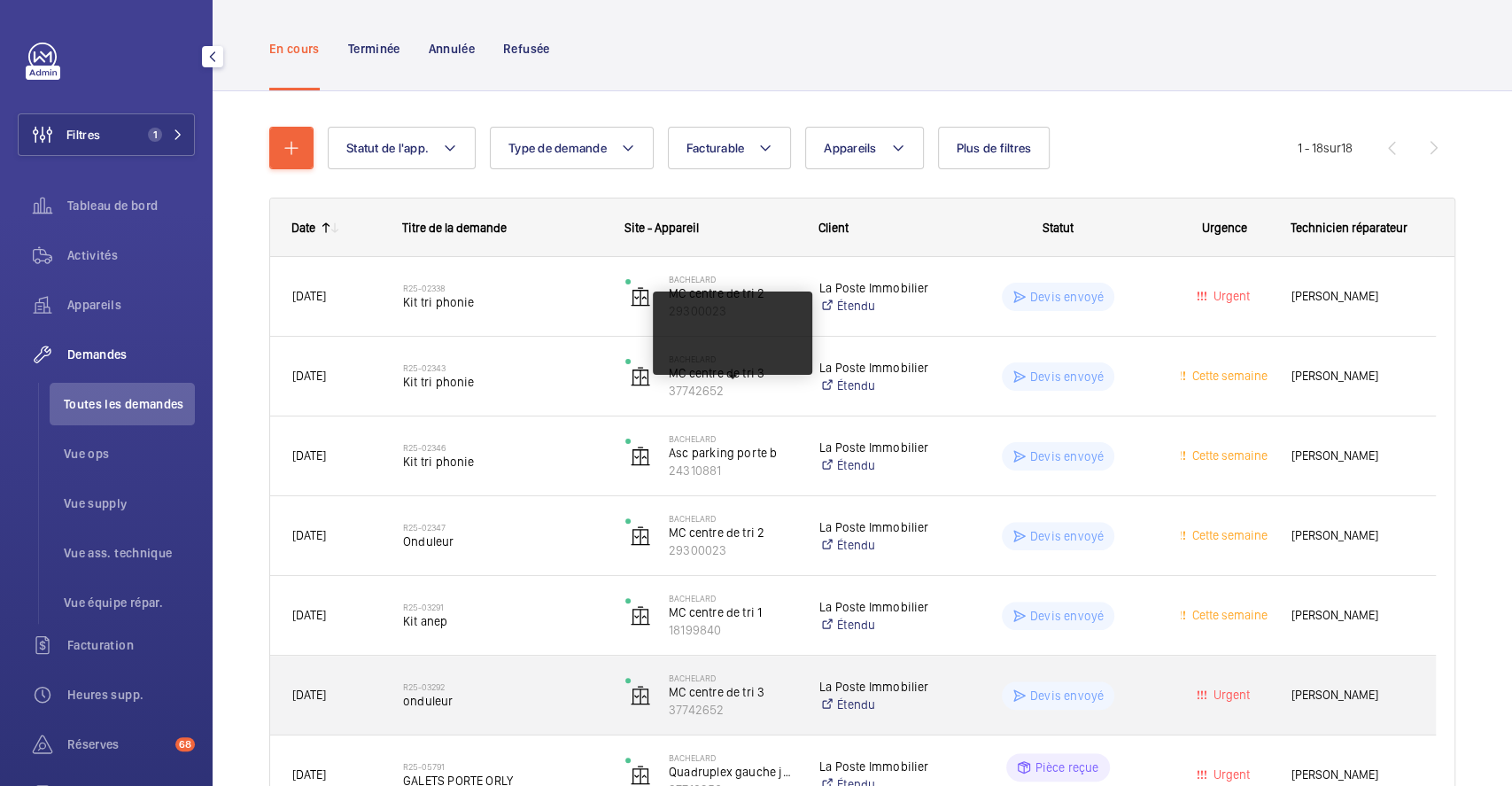
scroll to position [22, 0]
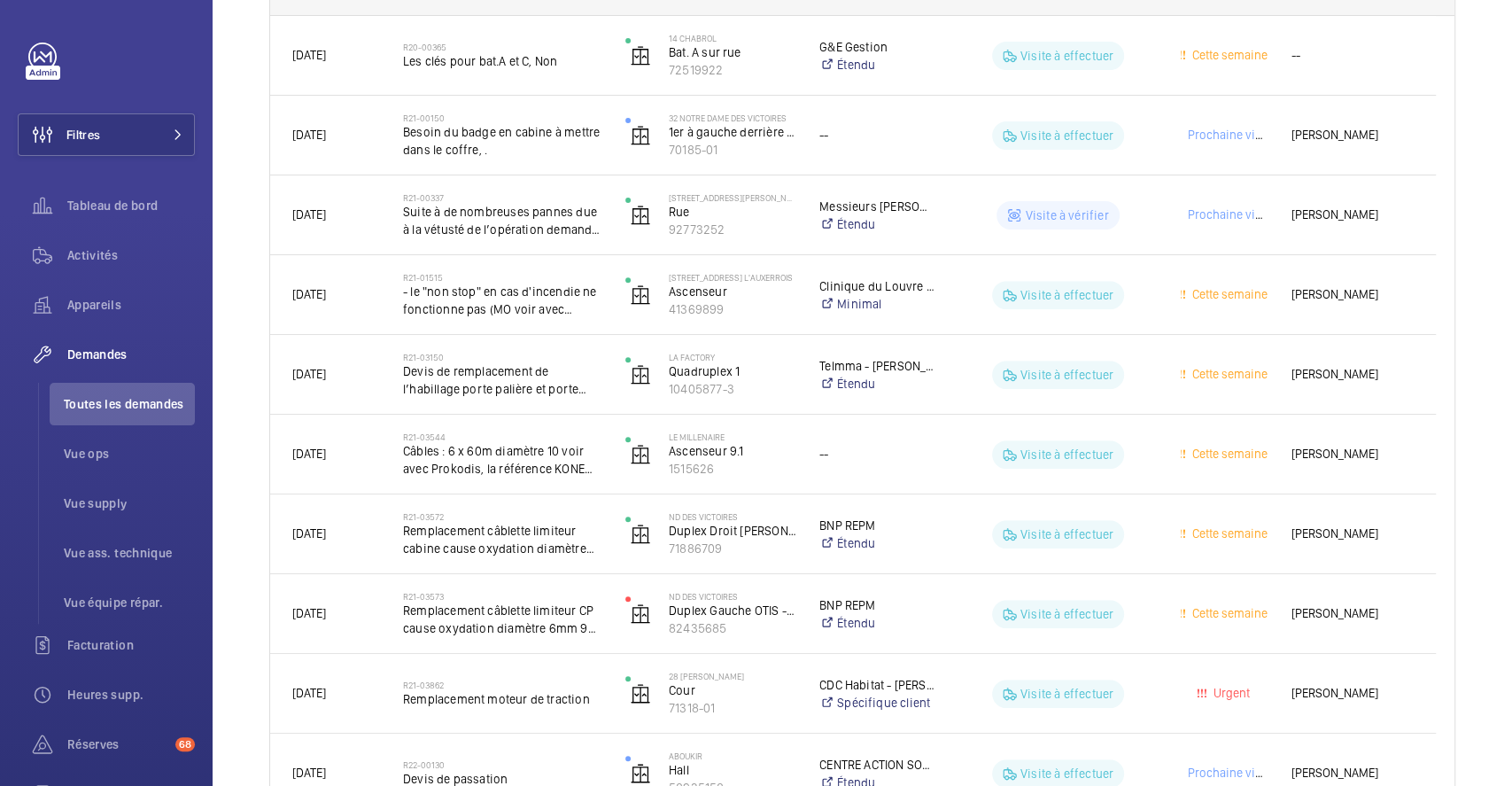
scroll to position [151, 0]
